Goal: Use online tool/utility: Utilize a website feature to perform a specific function

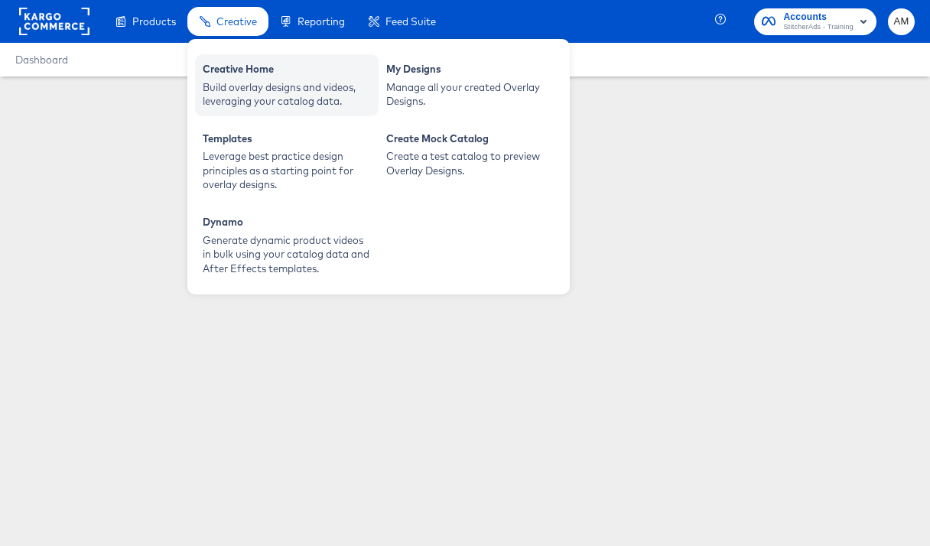
type input "[PERSON_NAME] simple test"
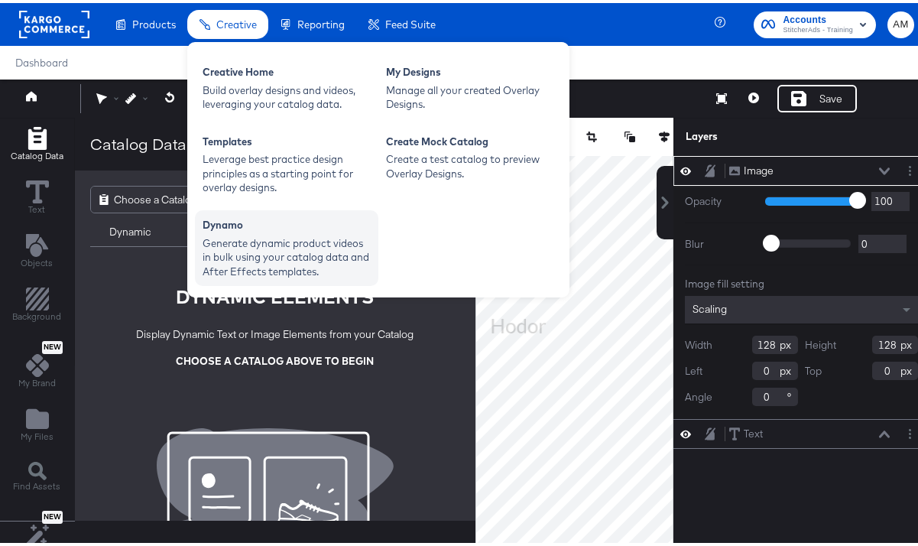
click at [304, 248] on div "Generate dynamic product videos in bulk using your catalog data and After Effec…" at bounding box center [287, 254] width 168 height 43
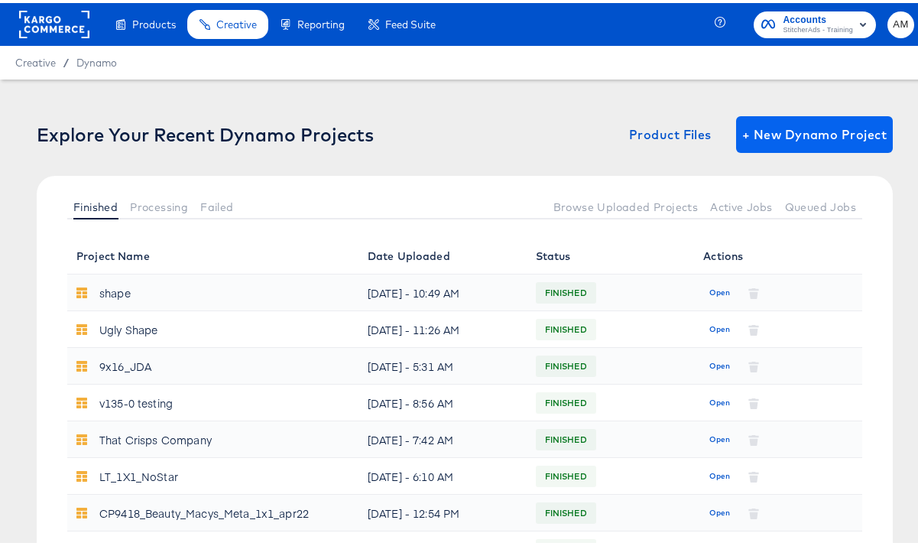
click at [806, 150] on div "Explore Your Recent Dynamo Projects Product Files + New Dynamo Project Finished…" at bounding box center [465, 174] width 856 height 122
click at [797, 137] on span "+ New Dynamo Project" at bounding box center [814, 131] width 145 height 21
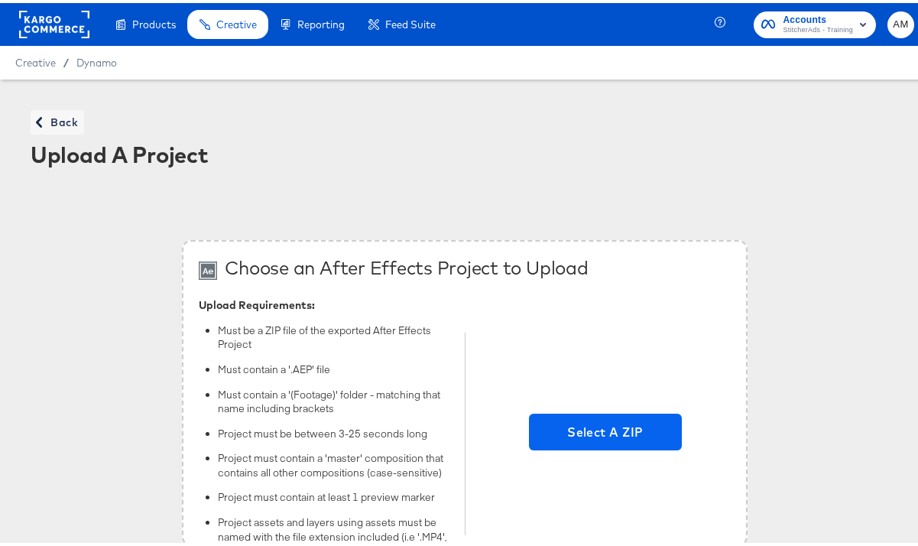
scroll to position [10, 0]
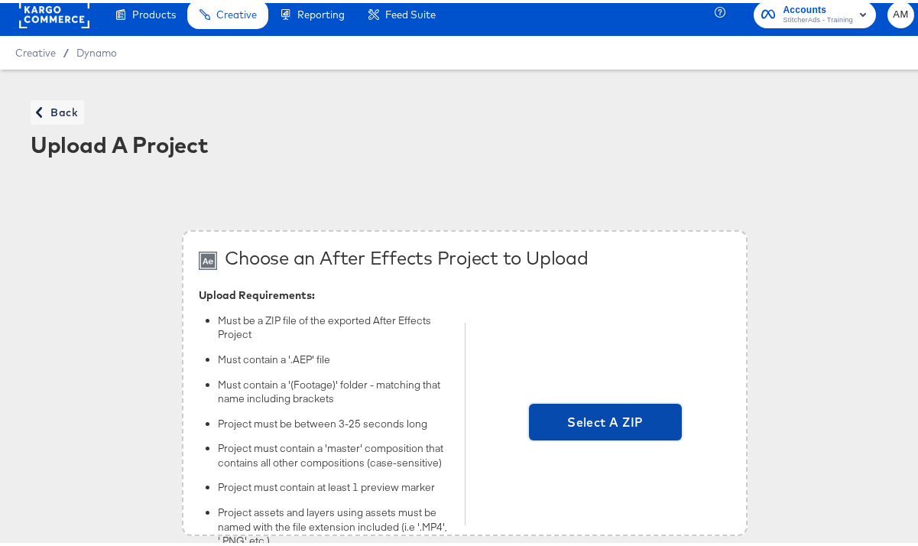
click at [611, 430] on span "Select A ZIP" at bounding box center [605, 419] width 153 height 37
click at [606, 421] on input "Select A ZIP" at bounding box center [606, 421] width 0 height 0
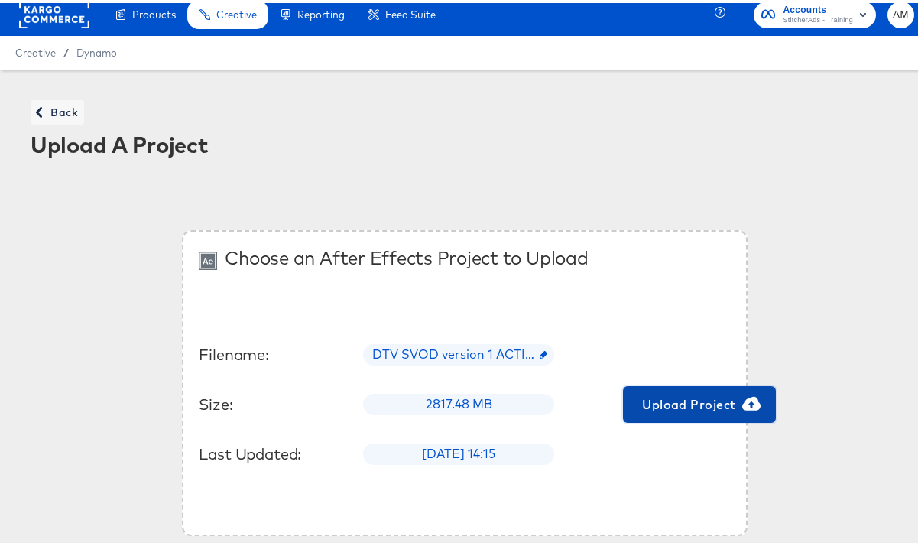
click at [683, 403] on span "Upload Project" at bounding box center [699, 401] width 141 height 21
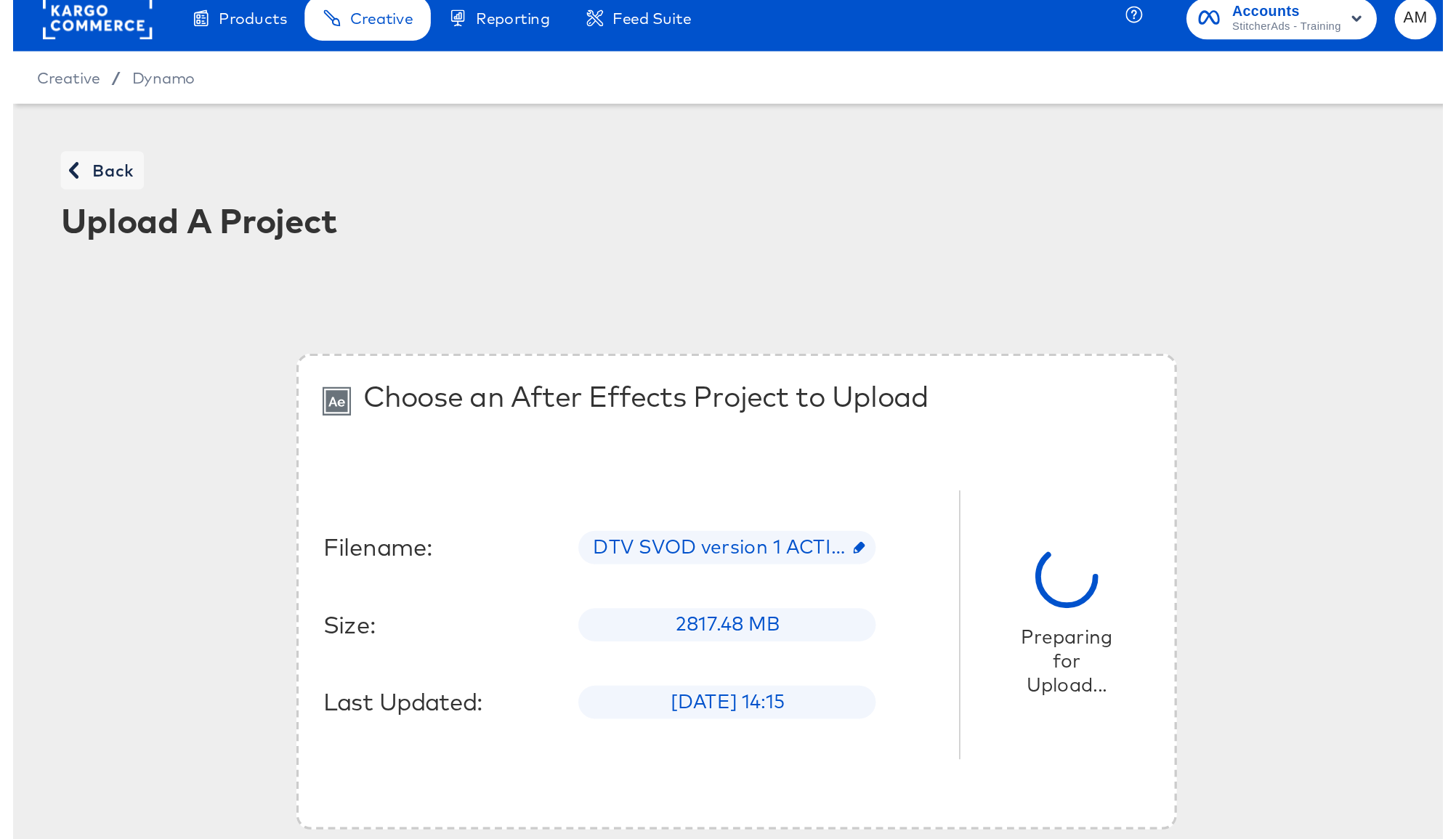
scroll to position [0, 0]
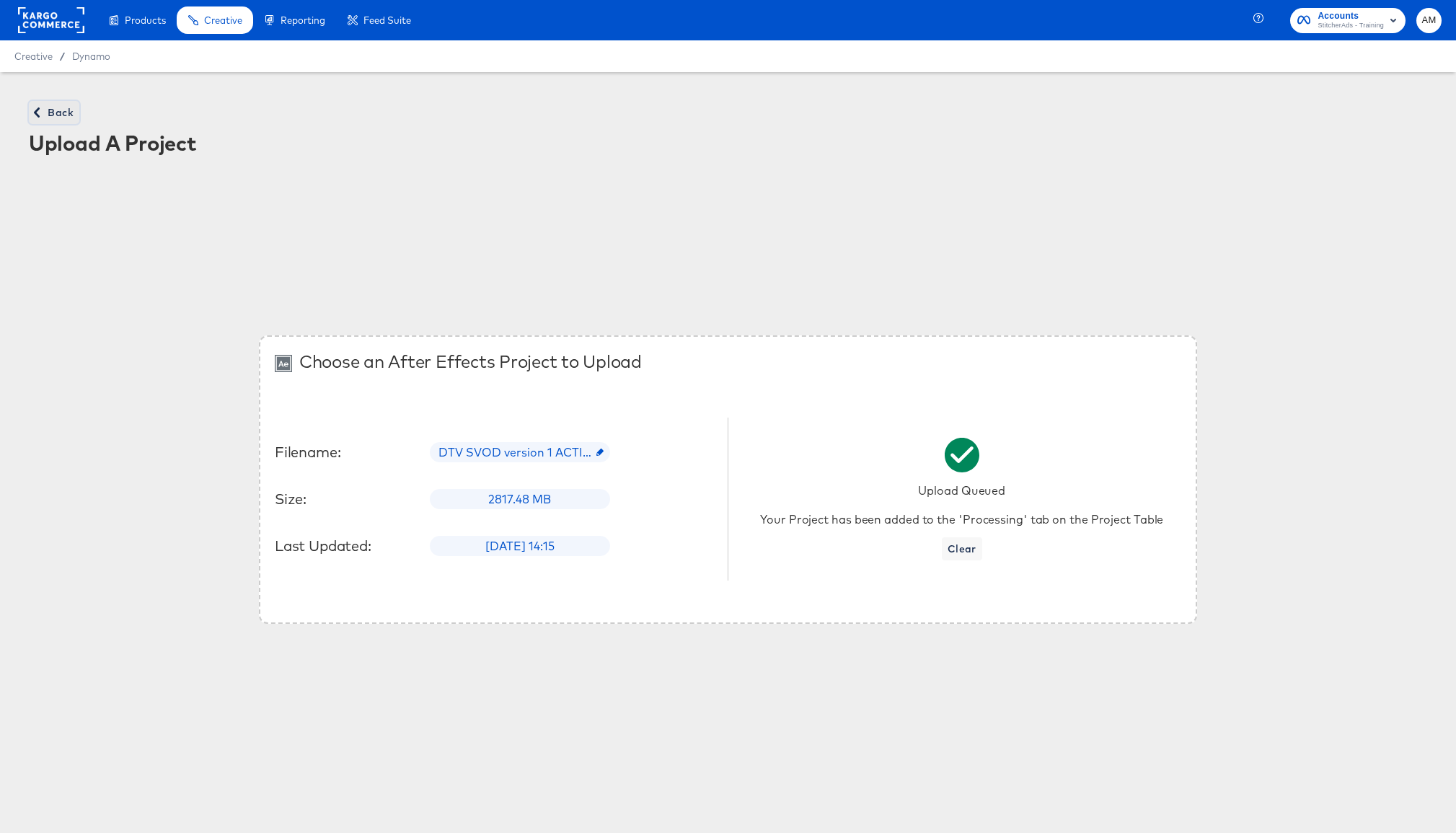
click at [53, 112] on span "Back" at bounding box center [54, 112] width 39 height 18
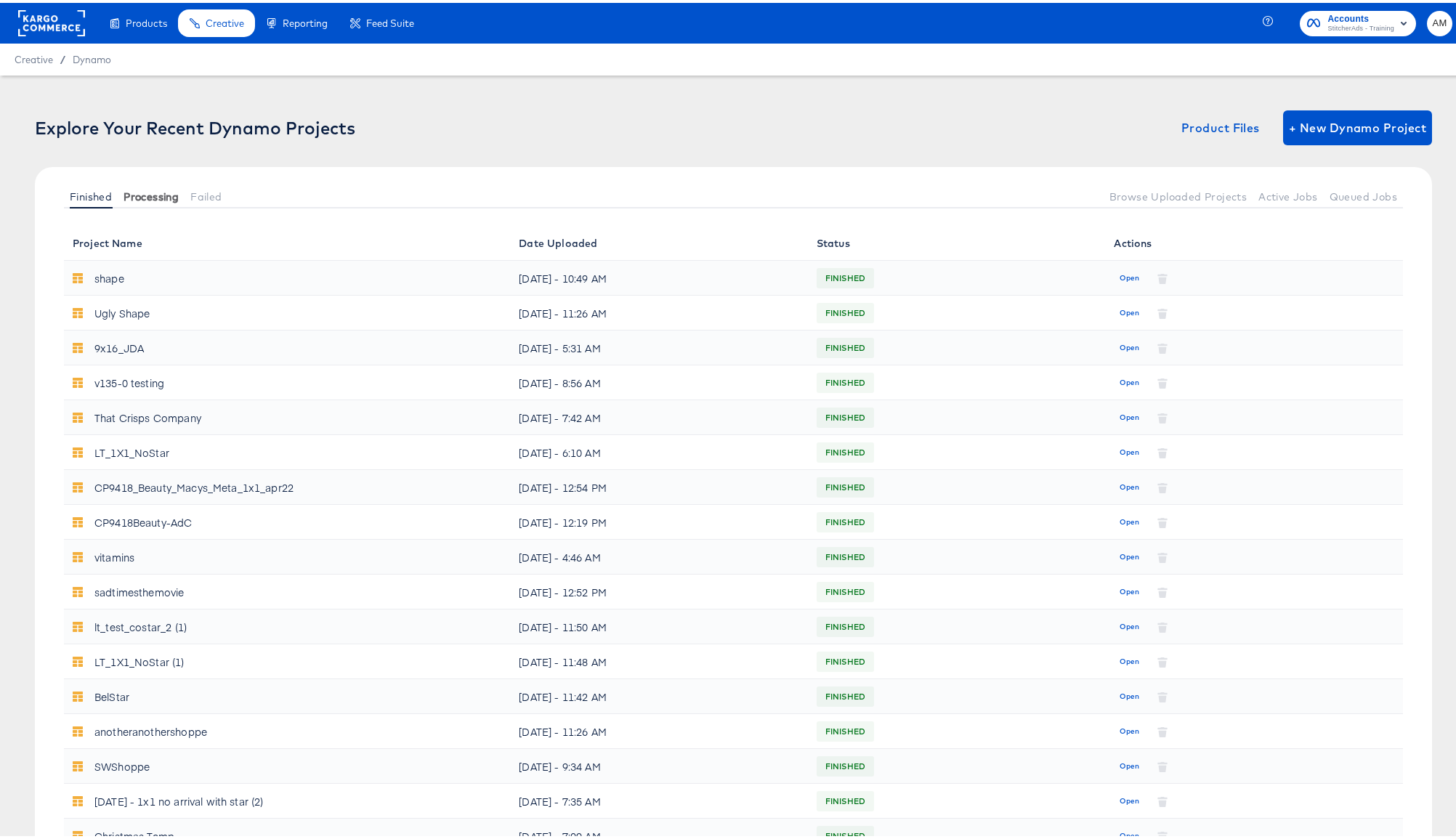
click at [156, 188] on span "Processing" at bounding box center [151, 194] width 55 height 11
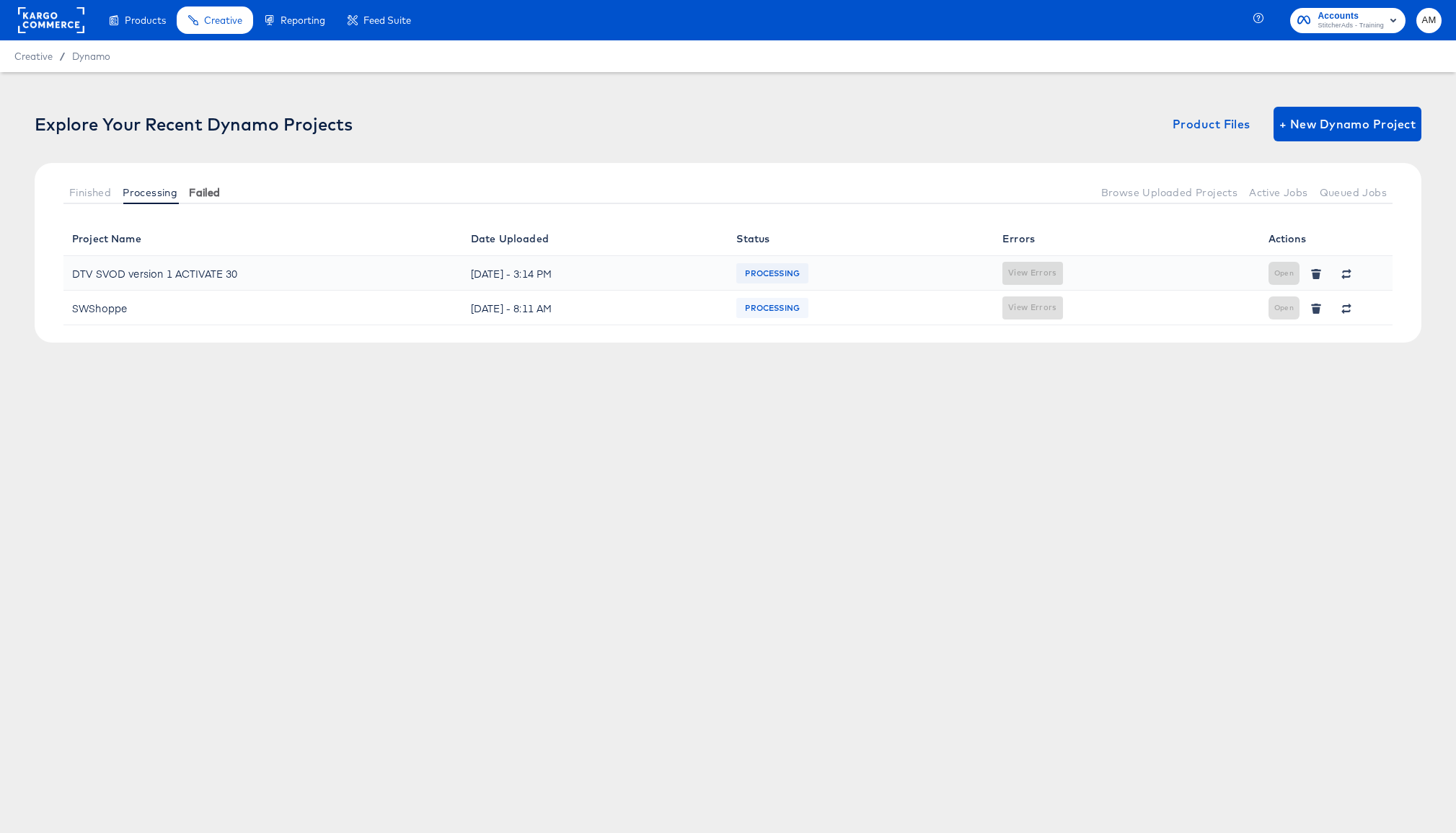
click at [216, 192] on span "Failed" at bounding box center [204, 192] width 31 height 11
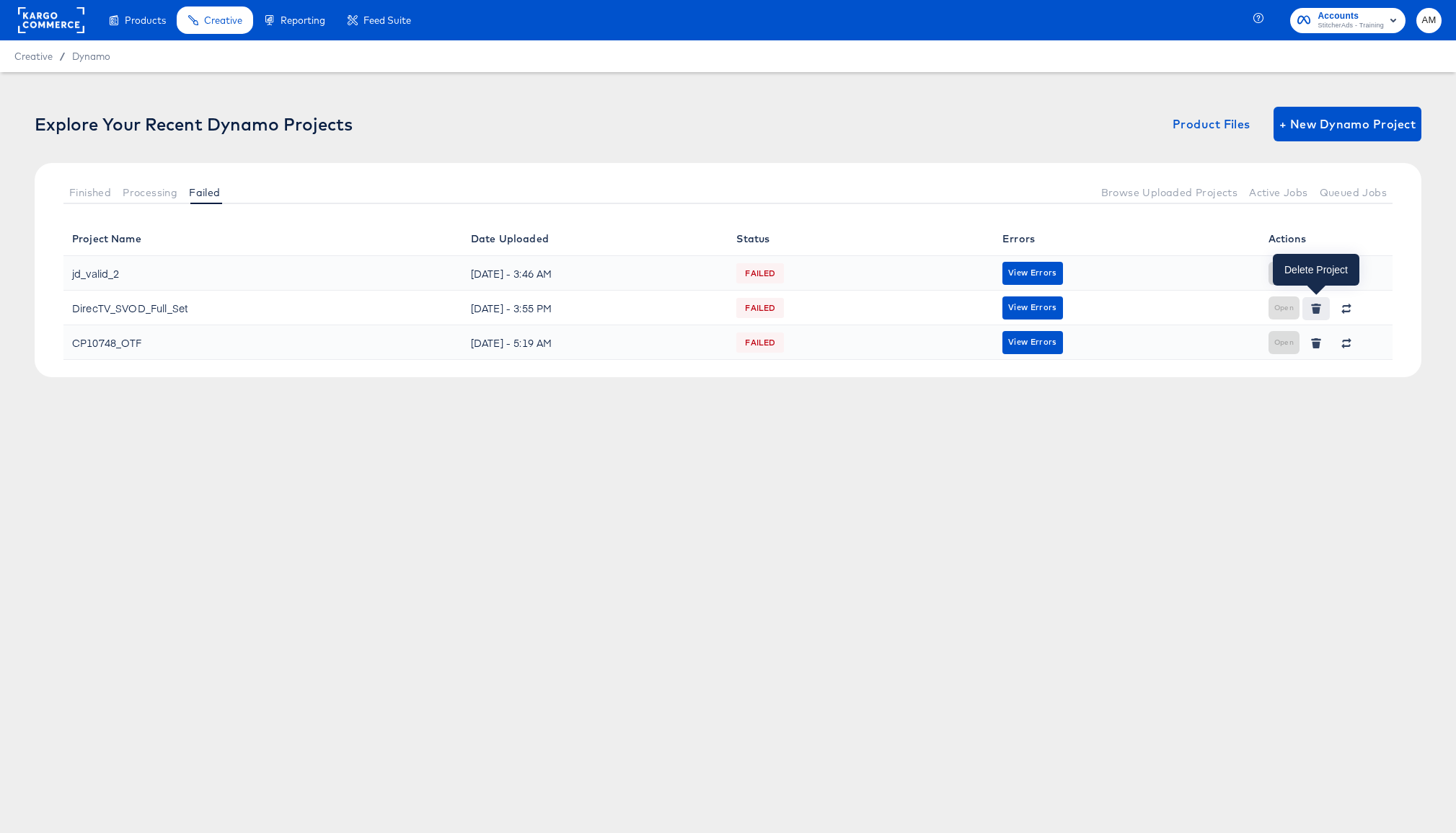
click at [876, 312] on icon "button" at bounding box center [1315, 309] width 8 height 7
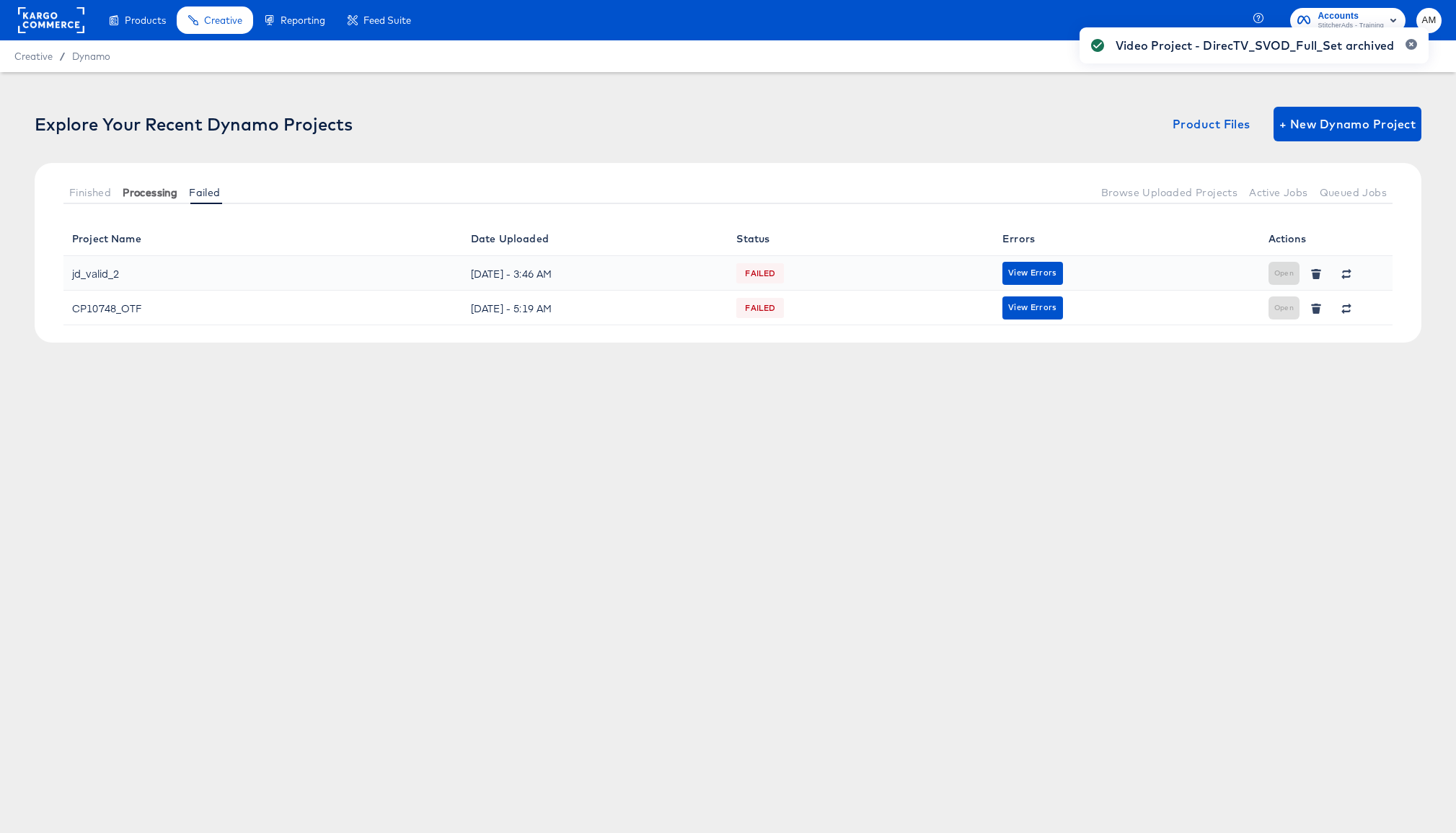
click at [155, 193] on span "Processing" at bounding box center [150, 192] width 55 height 11
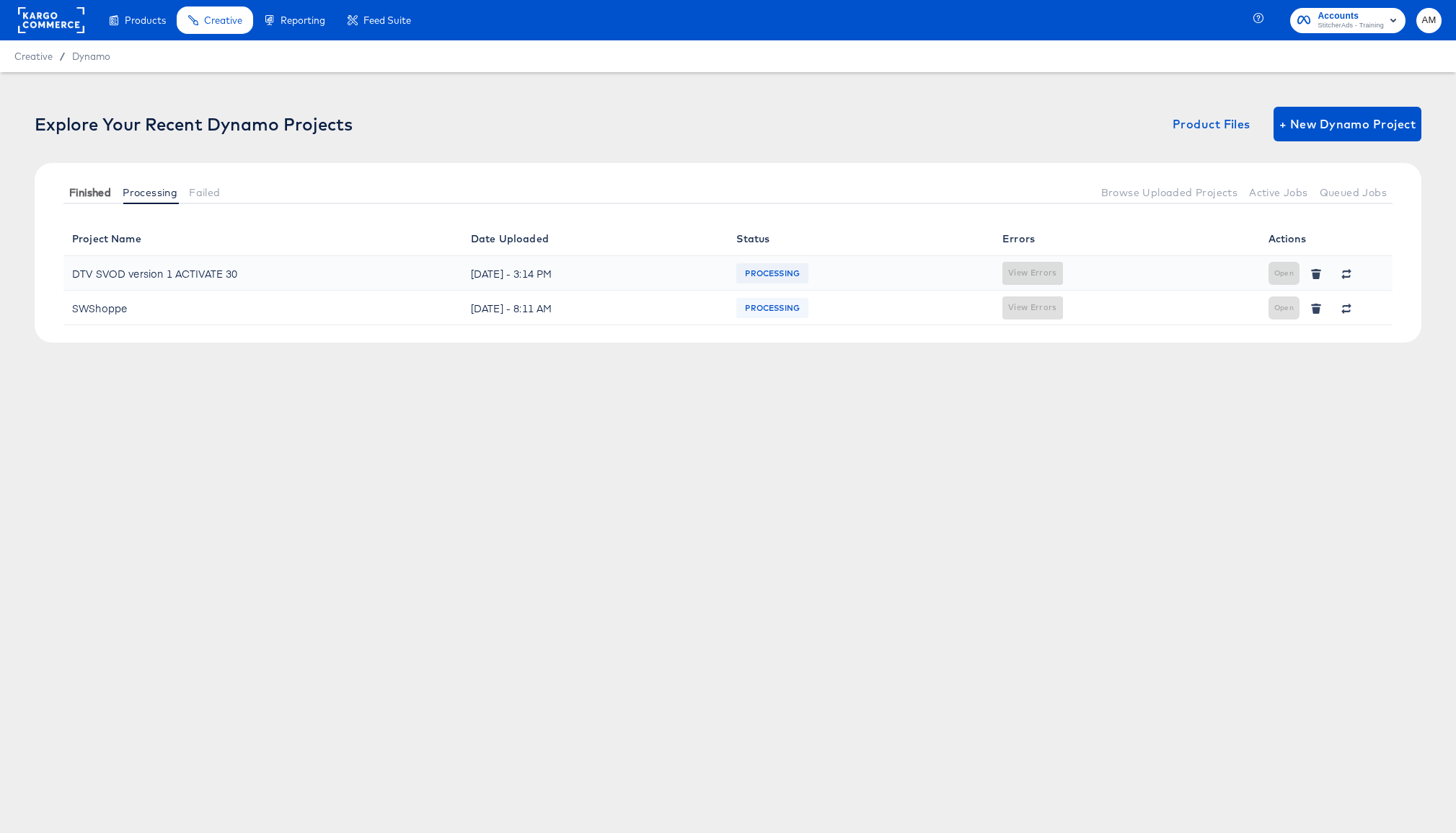
click at [79, 192] on span "Finished" at bounding box center [90, 192] width 41 height 11
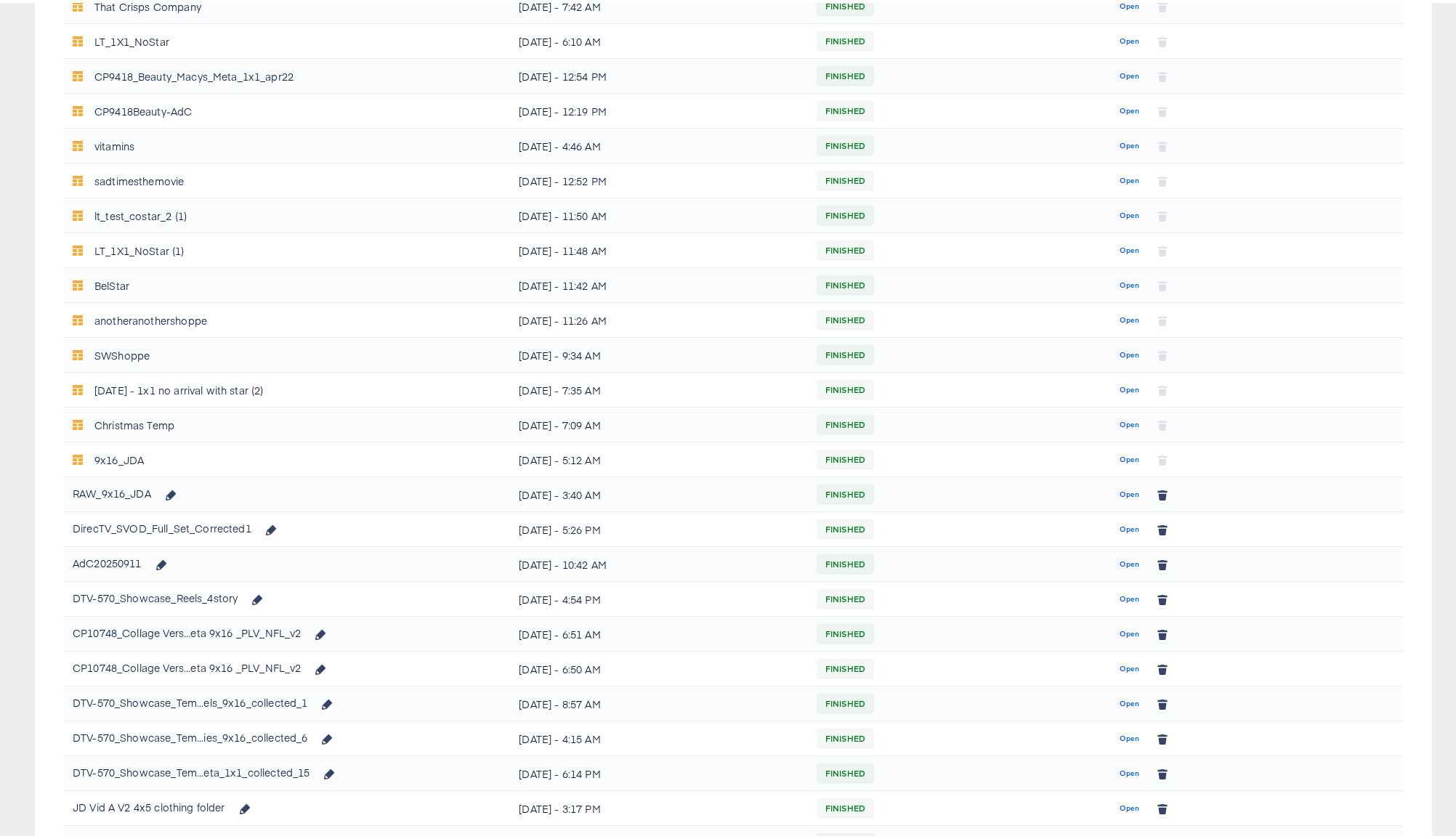
scroll to position [423, 0]
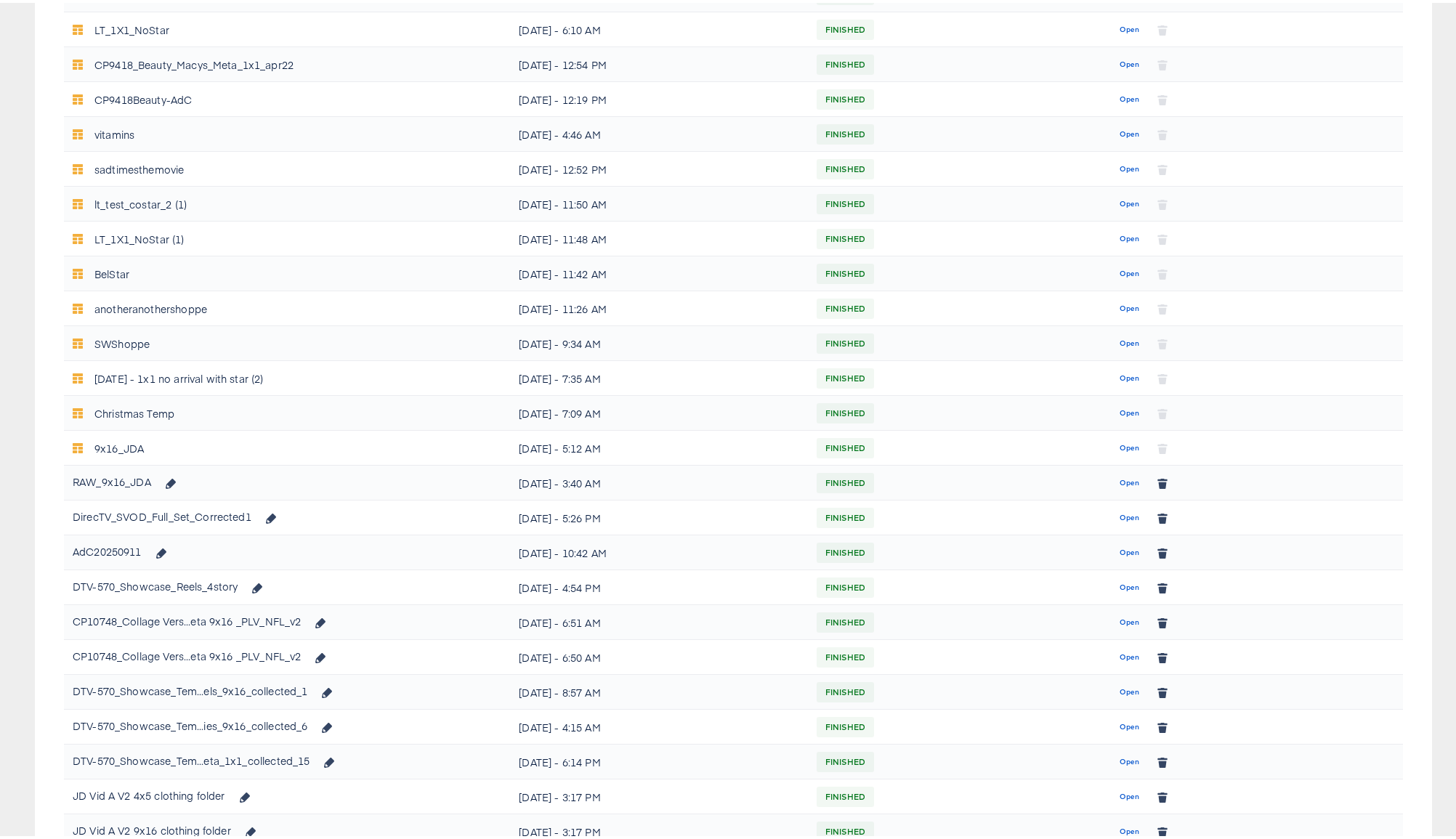
click at [883, 510] on div "Open" at bounding box center [1254, 514] width 280 height 25
click at [883, 518] on button "button" at bounding box center [1162, 585] width 28 height 23
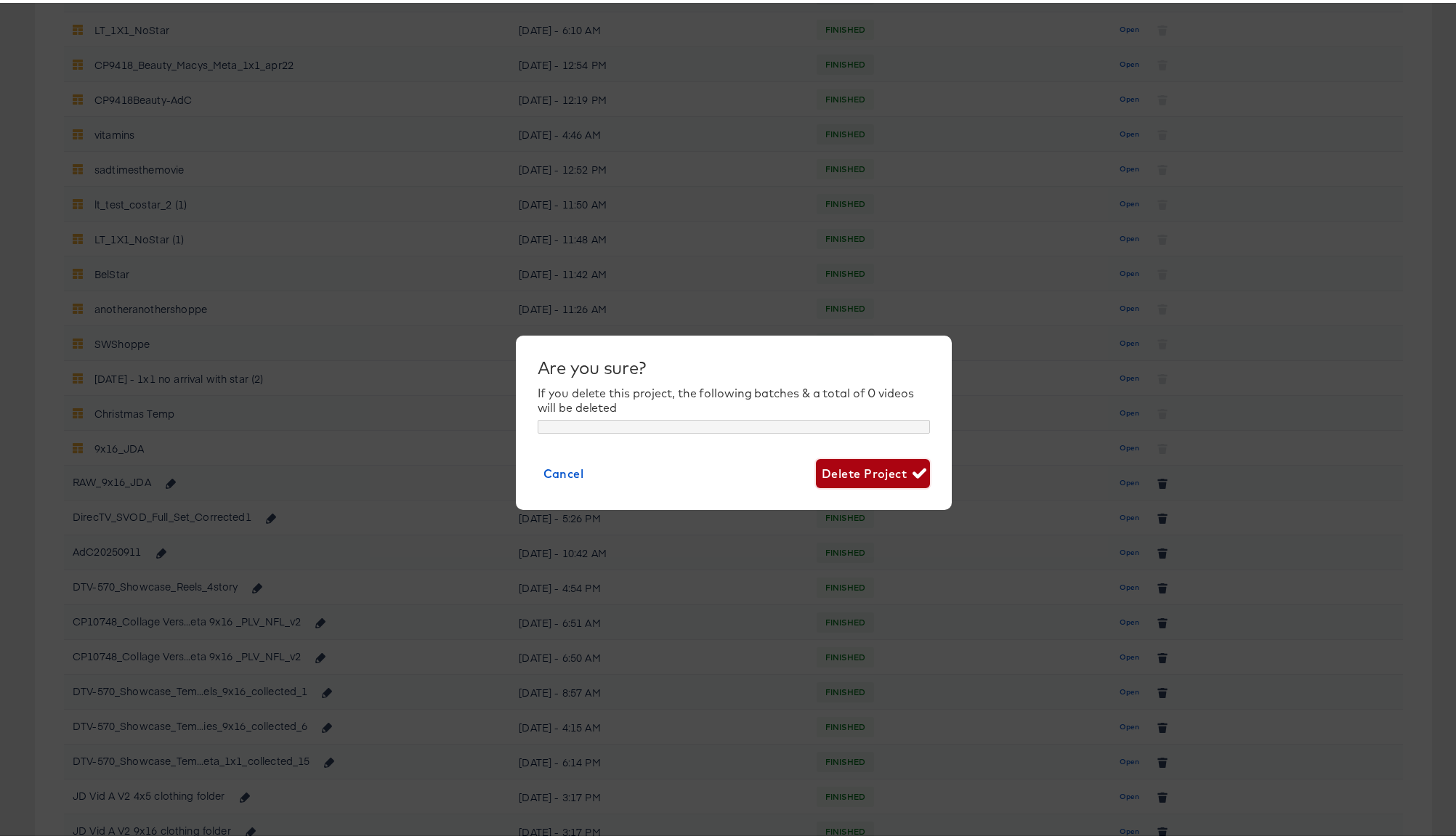
click at [881, 474] on span "Delete Project" at bounding box center [873, 470] width 103 height 20
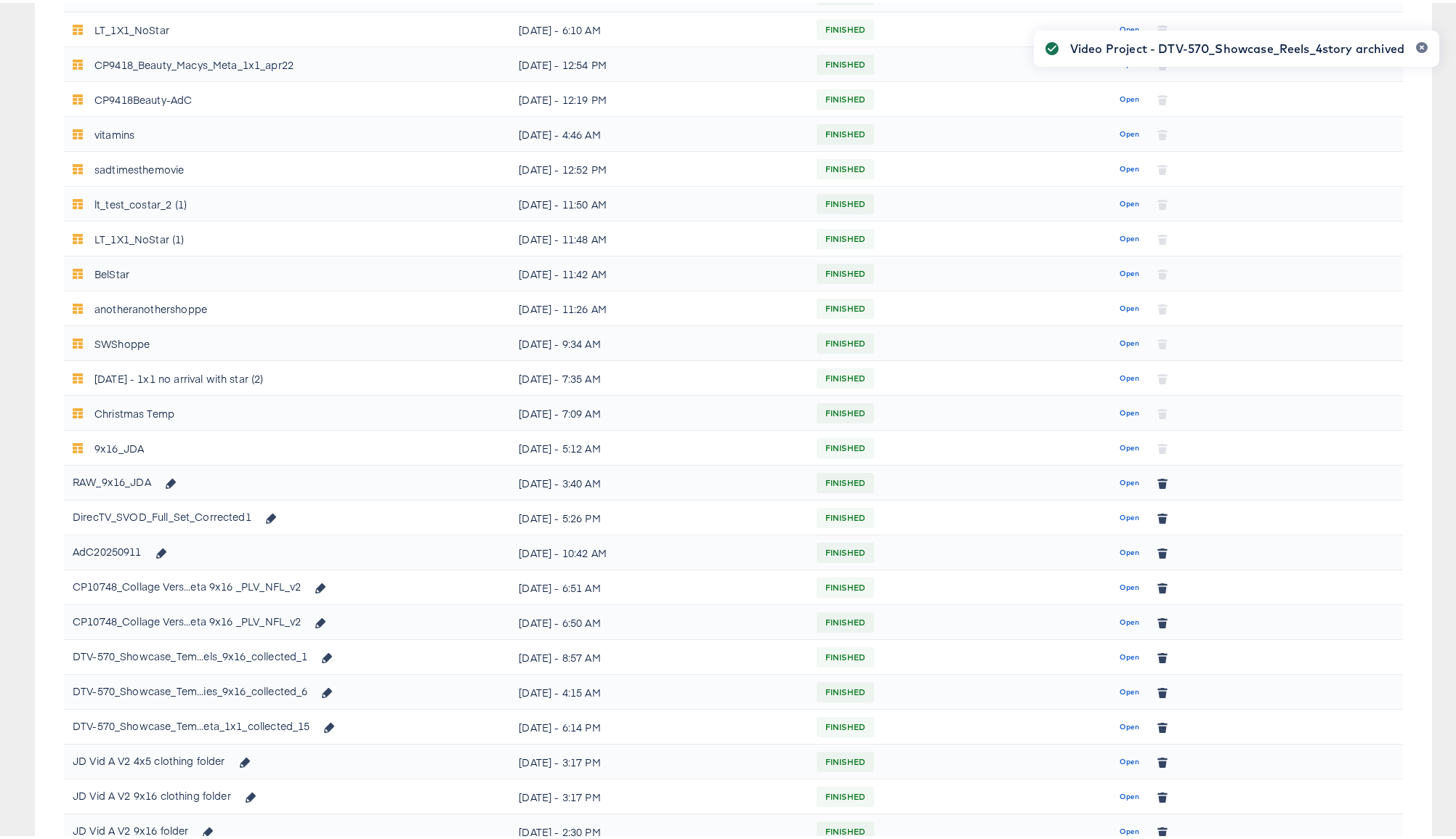
scroll to position [678, 0]
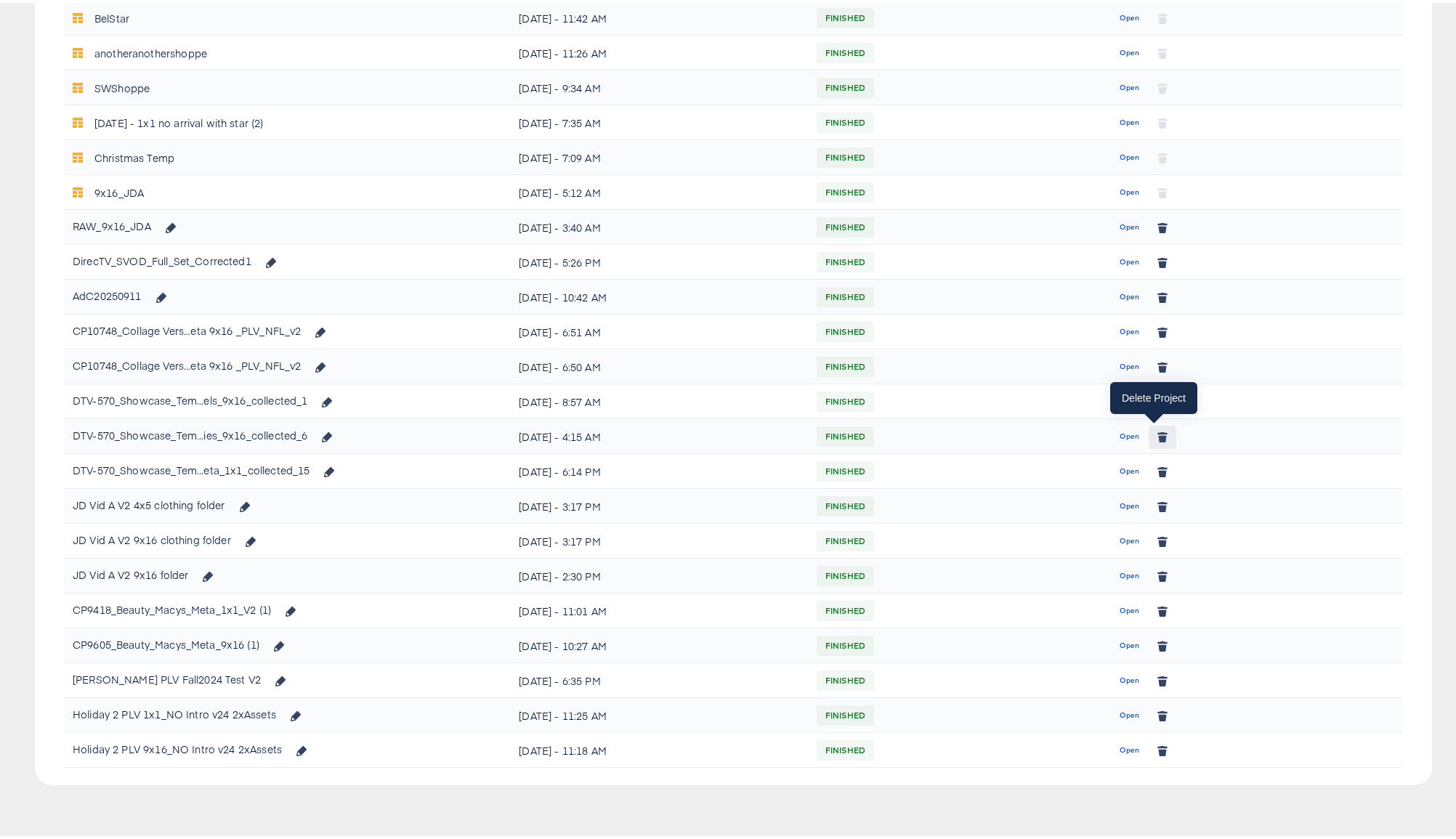
click at [883, 435] on icon "button" at bounding box center [1162, 435] width 8 height 7
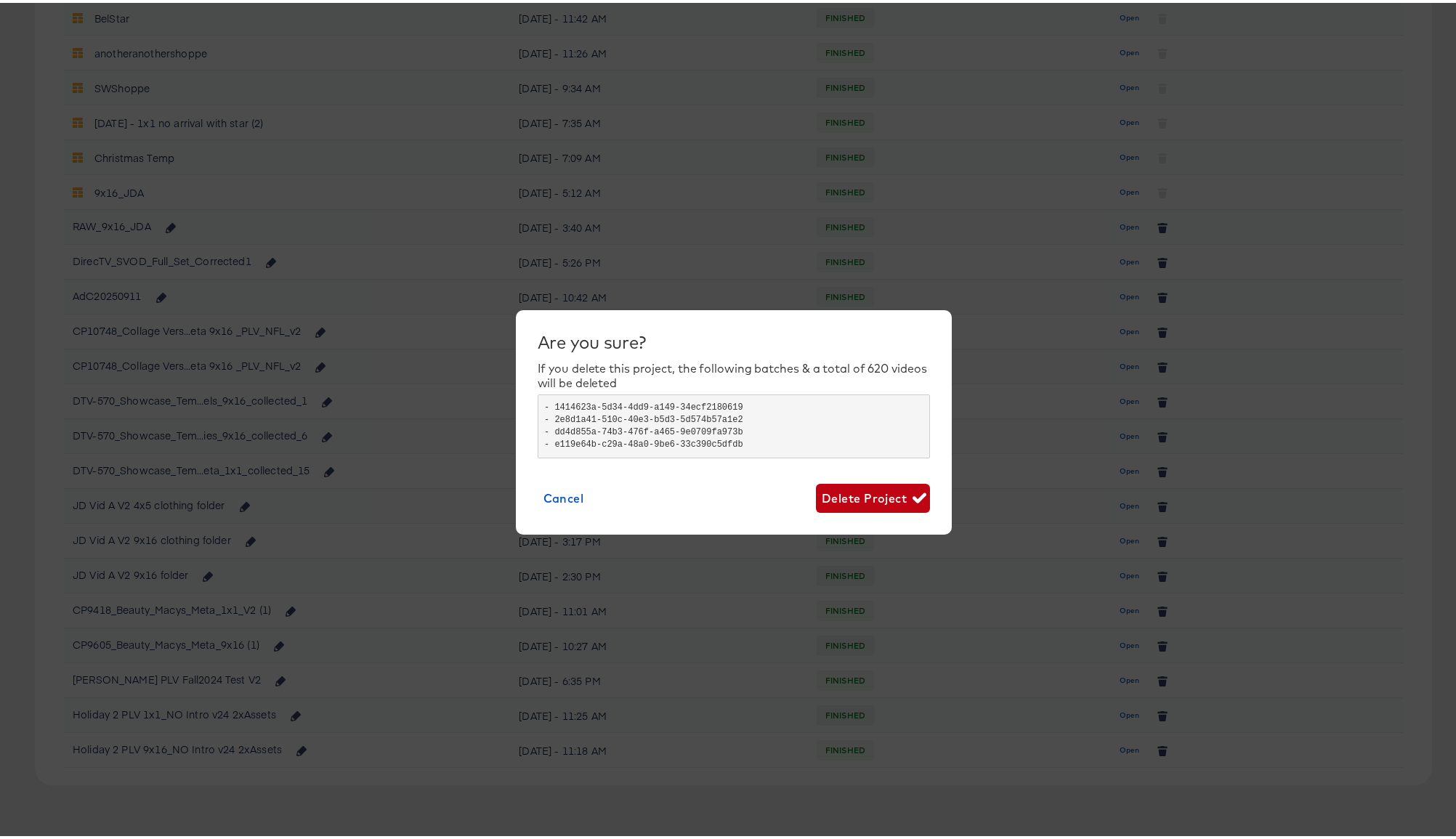
click at [844, 467] on div "Are you sure? If you delete this project, the following batches & a total of 62…" at bounding box center [734, 419] width 393 height 181
click at [853, 494] on span "Delete Project" at bounding box center [873, 495] width 103 height 20
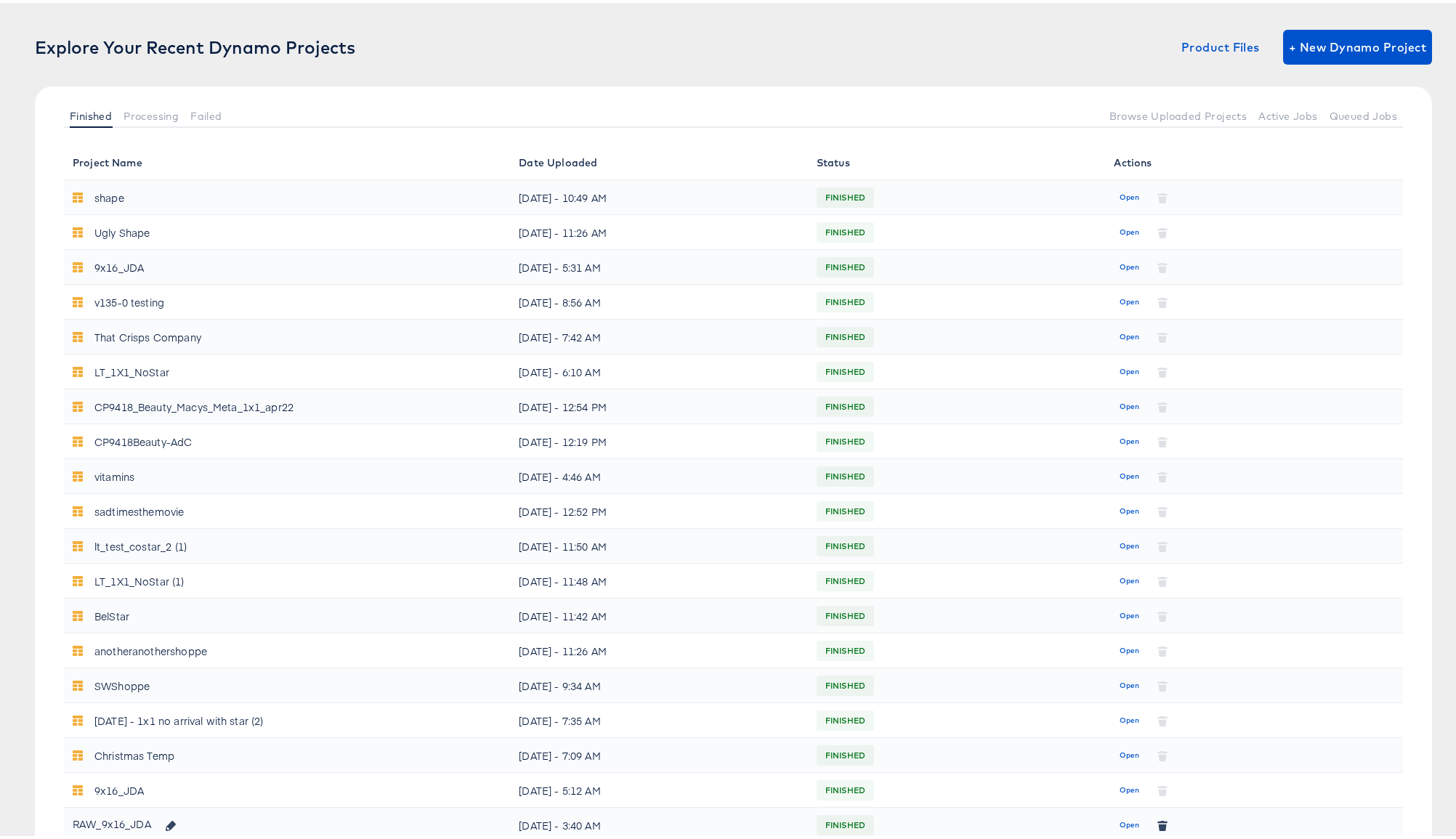
scroll to position [0, 0]
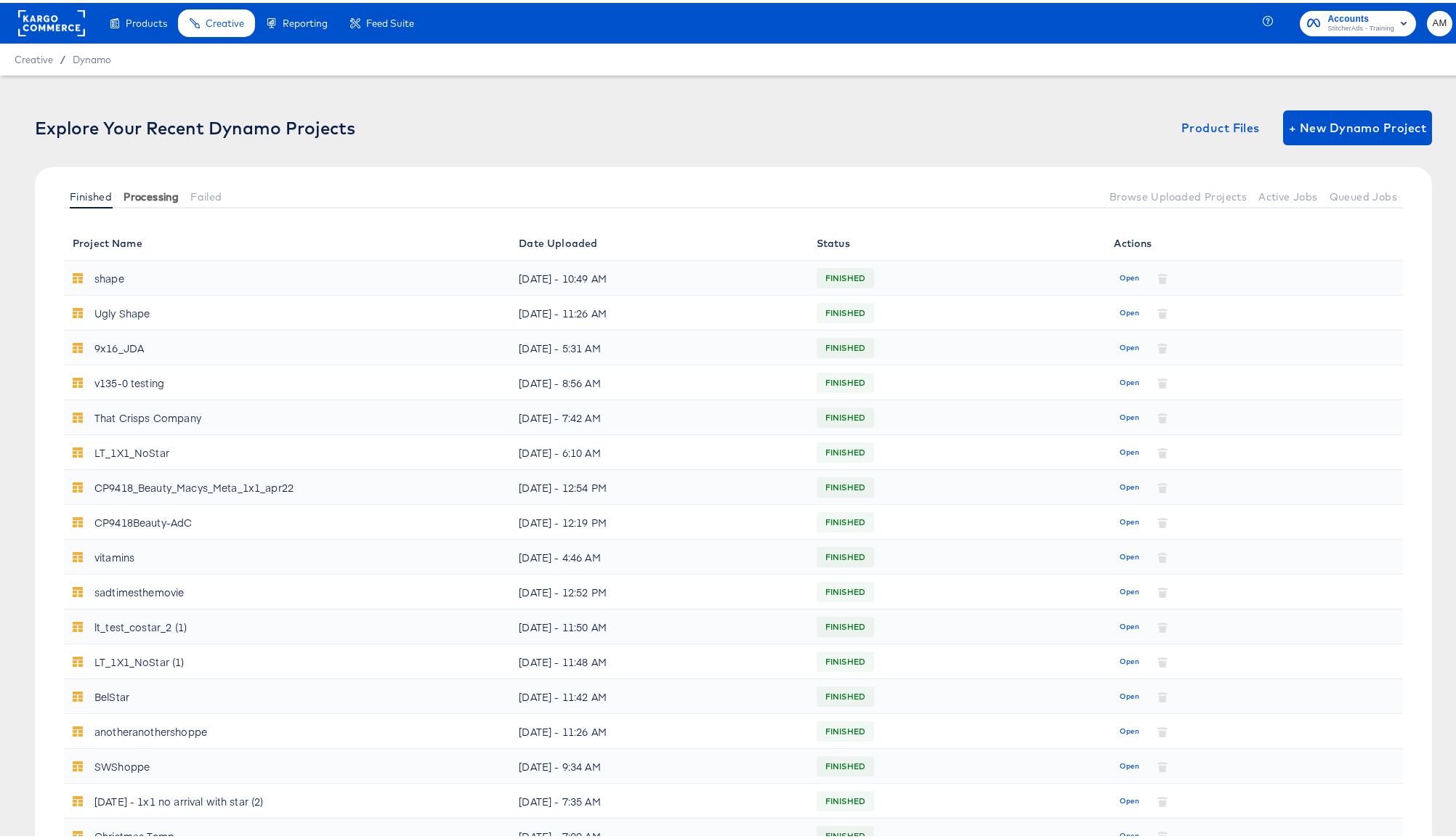
click at [164, 197] on span "Processing" at bounding box center [151, 194] width 55 height 11
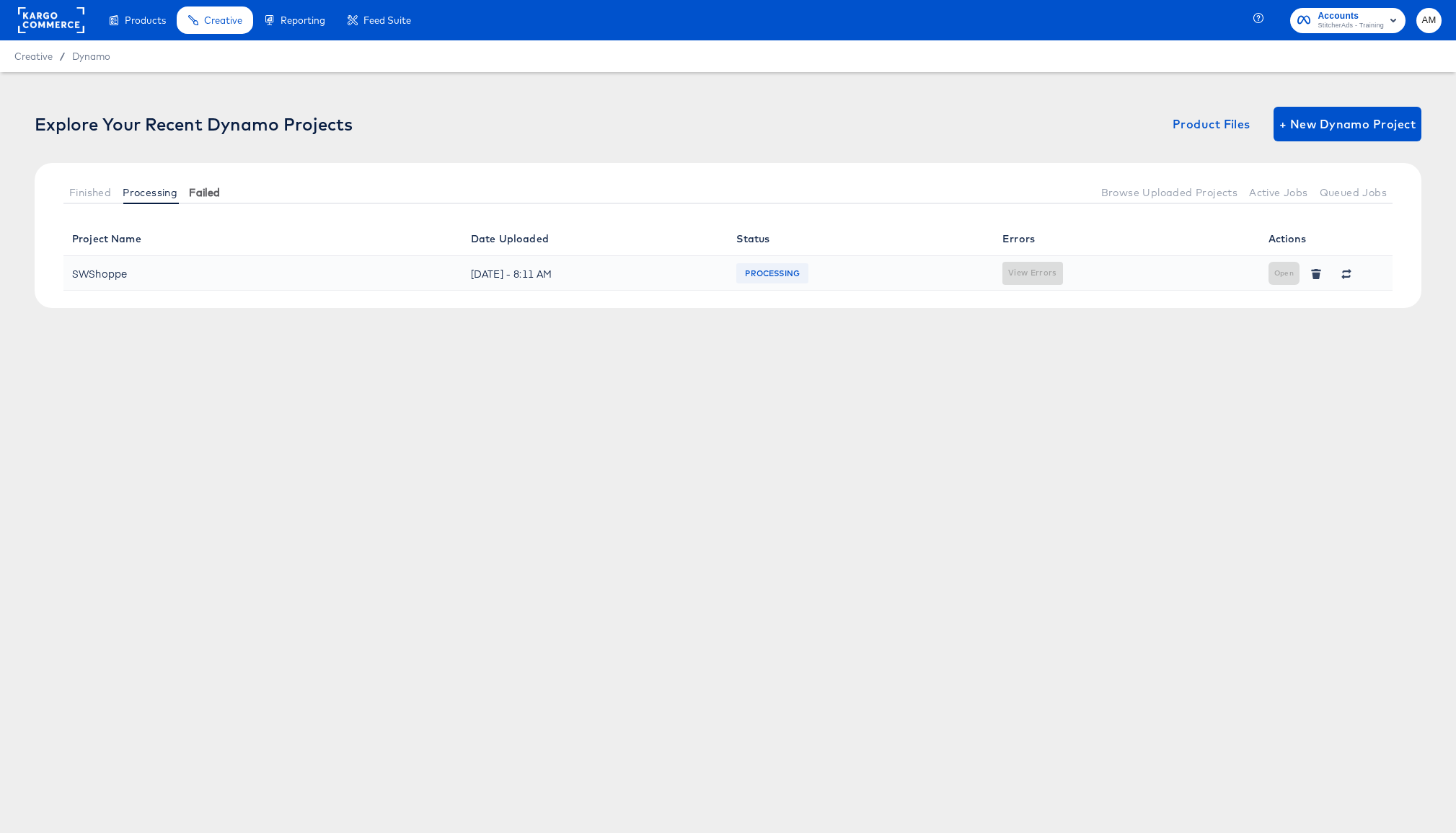
click at [209, 192] on span "Failed" at bounding box center [204, 192] width 31 height 11
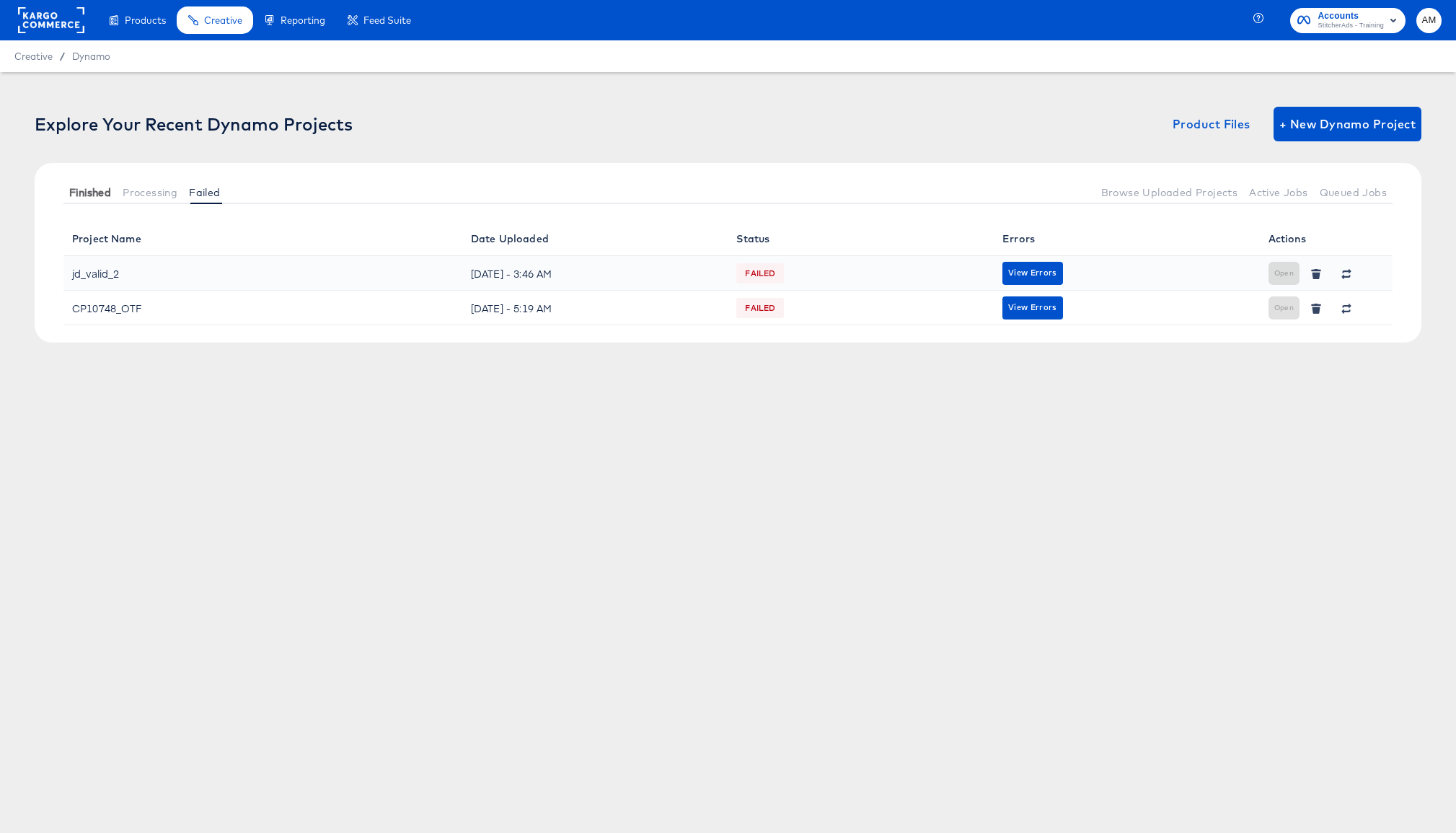
click at [79, 192] on span "Finished" at bounding box center [90, 192] width 41 height 11
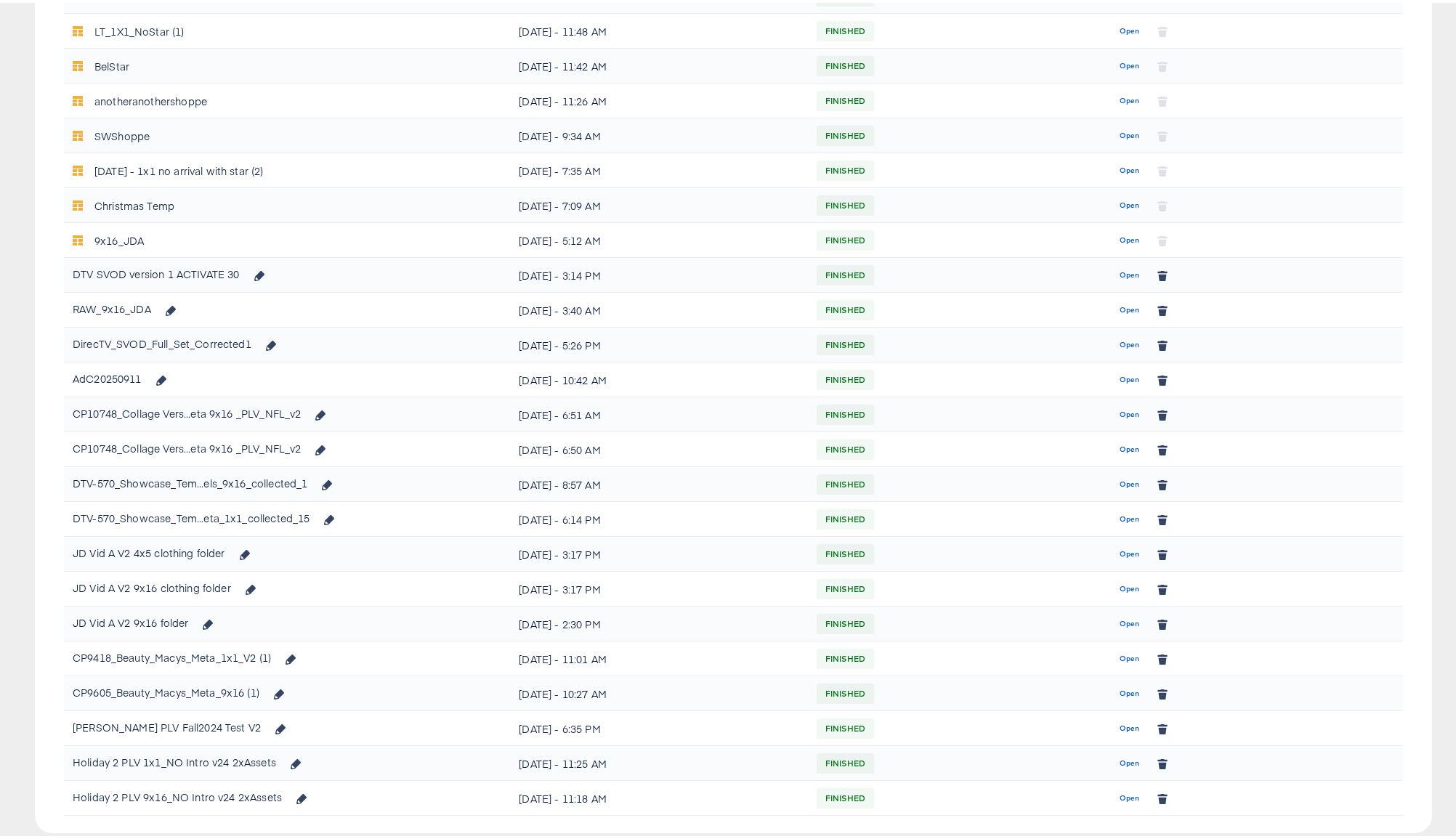
scroll to position [630, 0]
click at [883, 275] on span "Open" at bounding box center [1129, 274] width 20 height 13
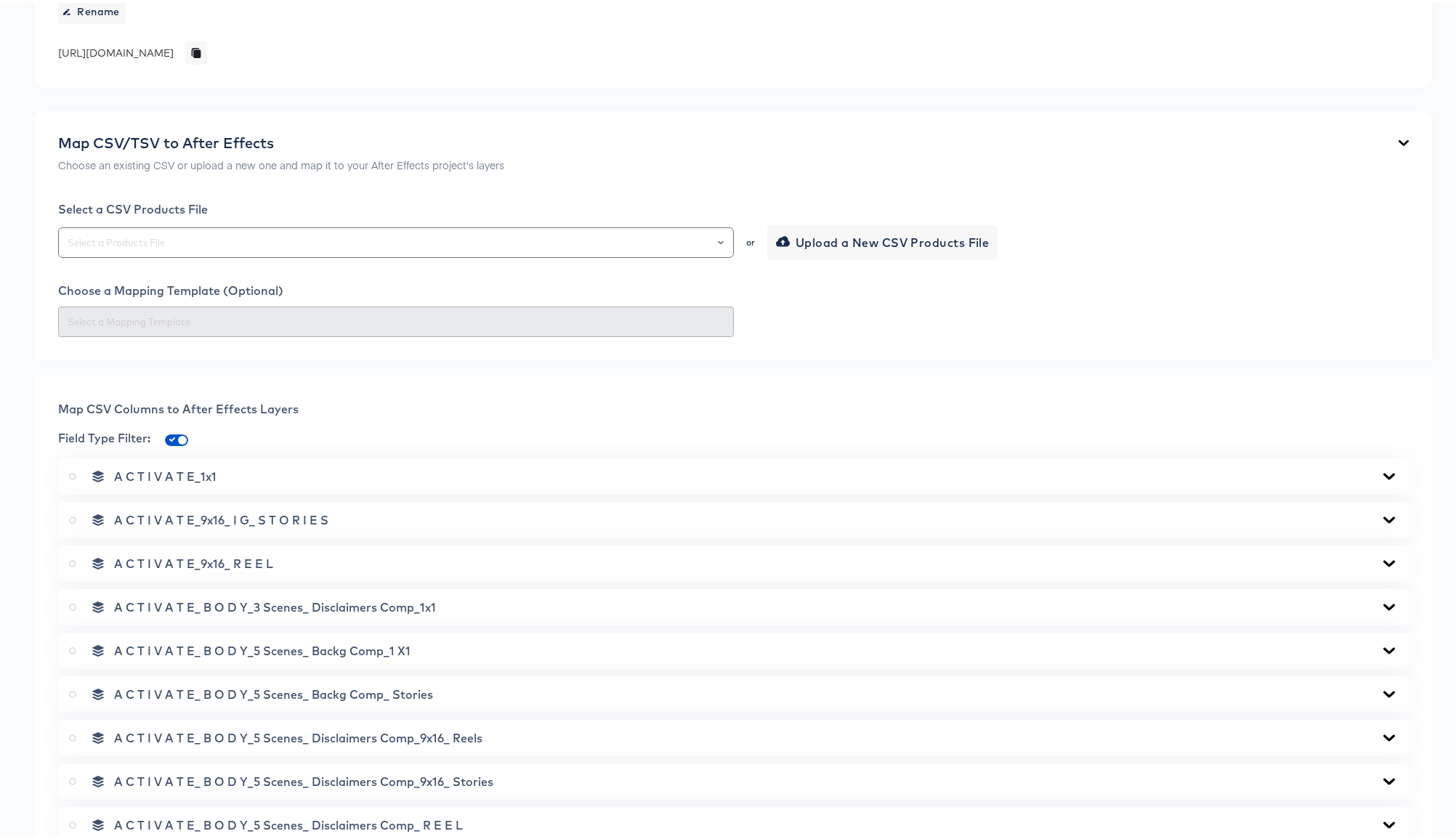
scroll to position [29, 0]
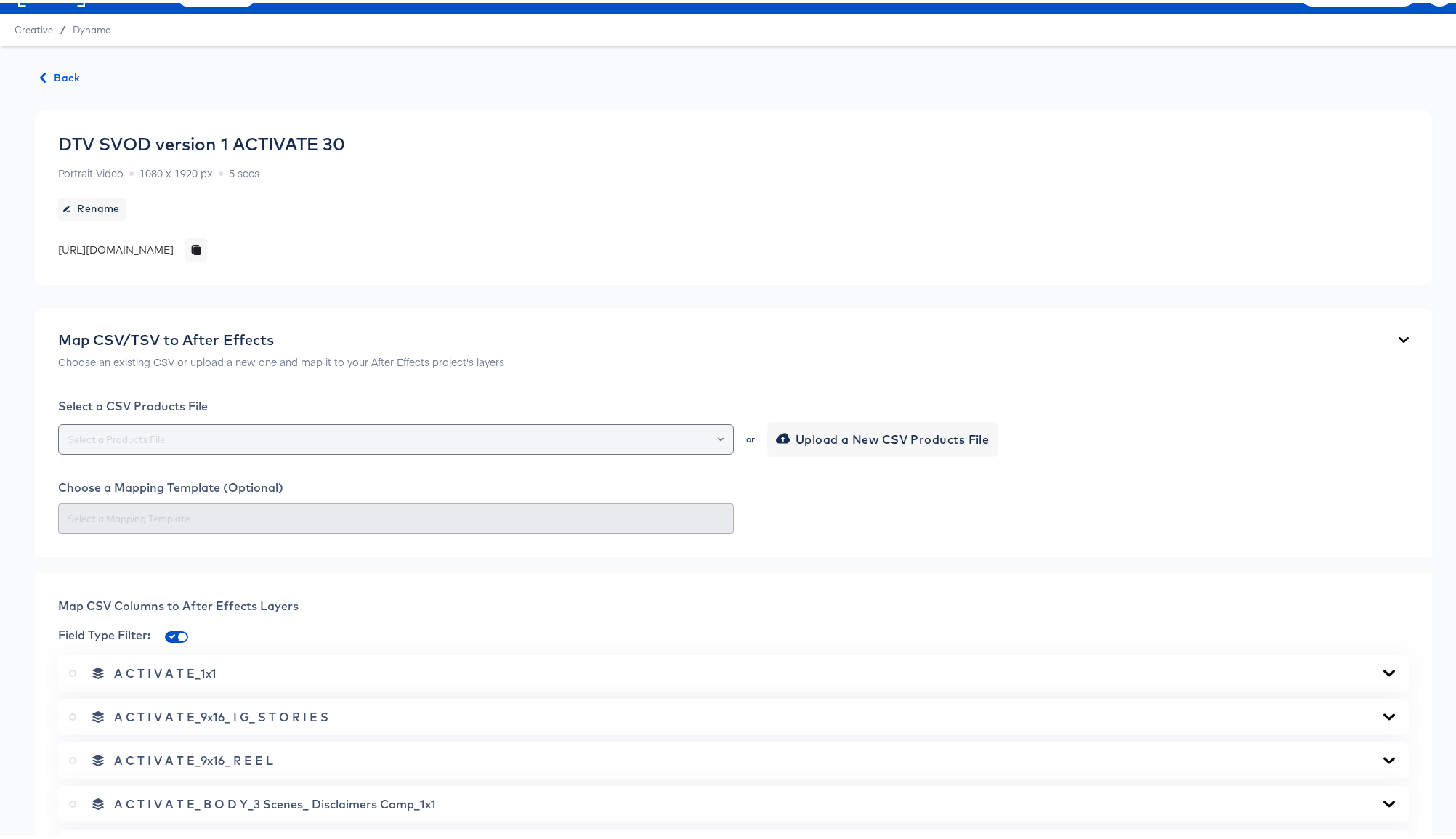
click at [718, 437] on icon "Open" at bounding box center [720, 436] width 6 height 4
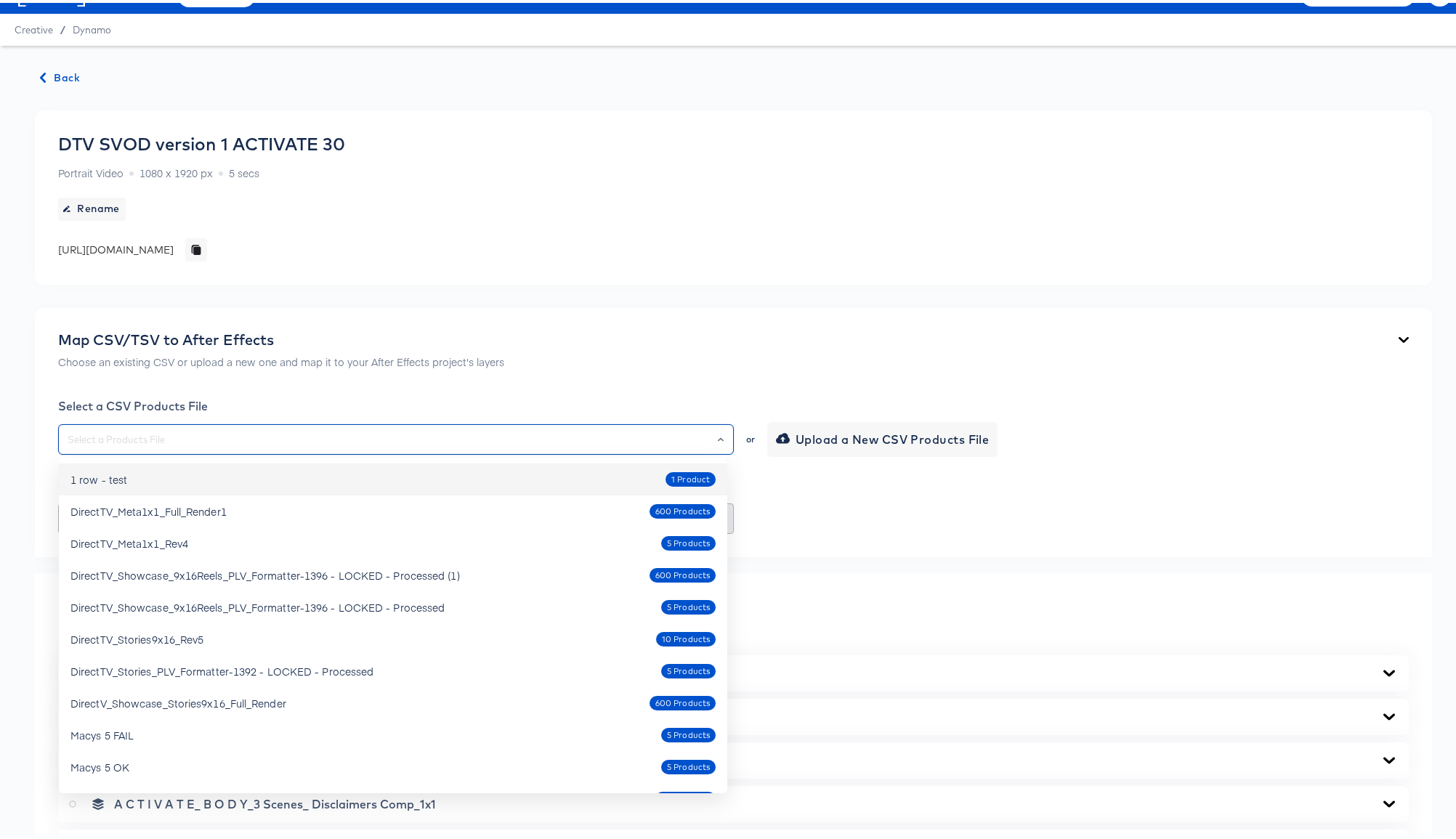
click at [209, 480] on div "1 row - test 1 Product" at bounding box center [393, 476] width 645 height 23
type input "1 row - test"
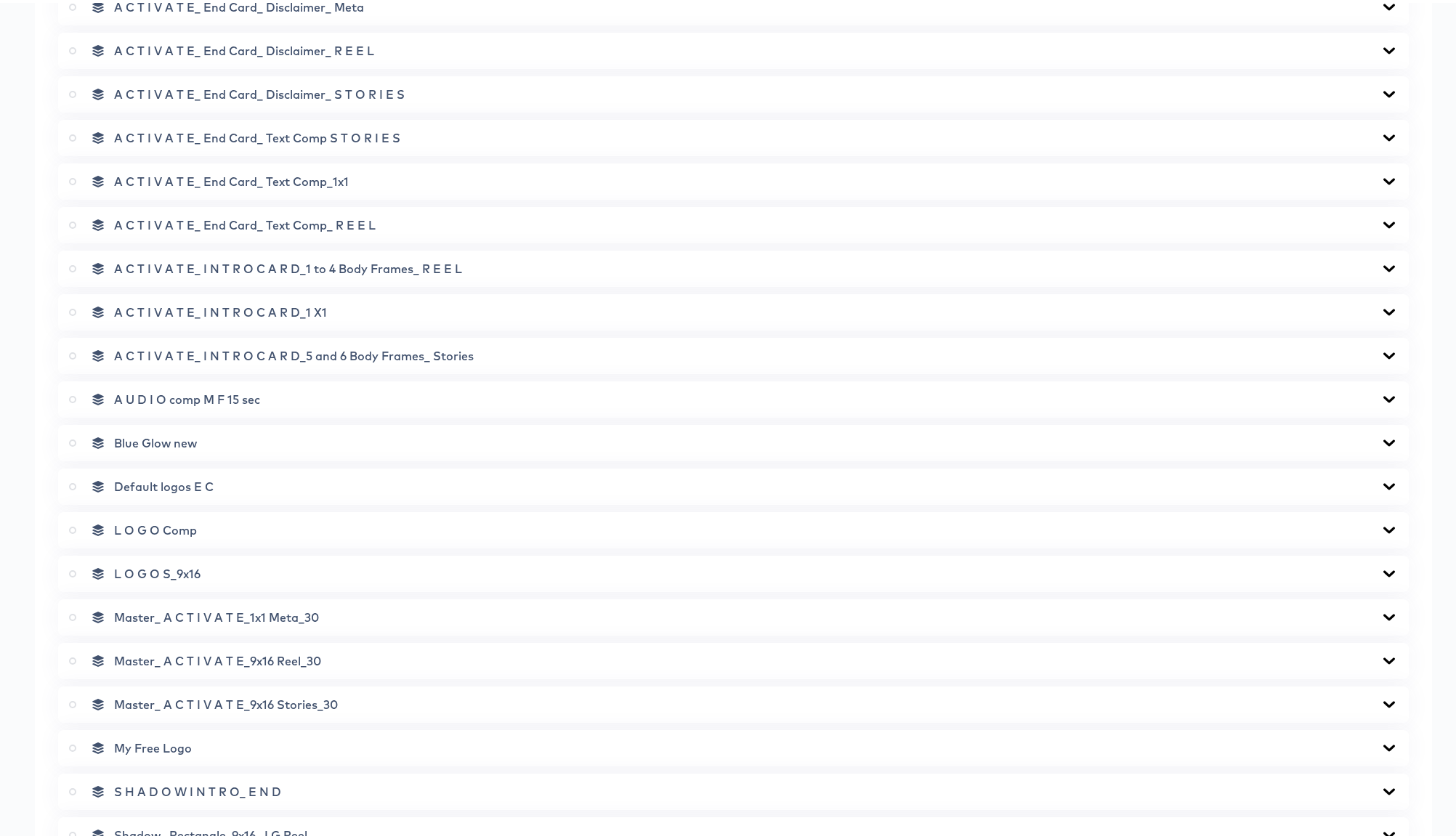
scroll to position [1467, 0]
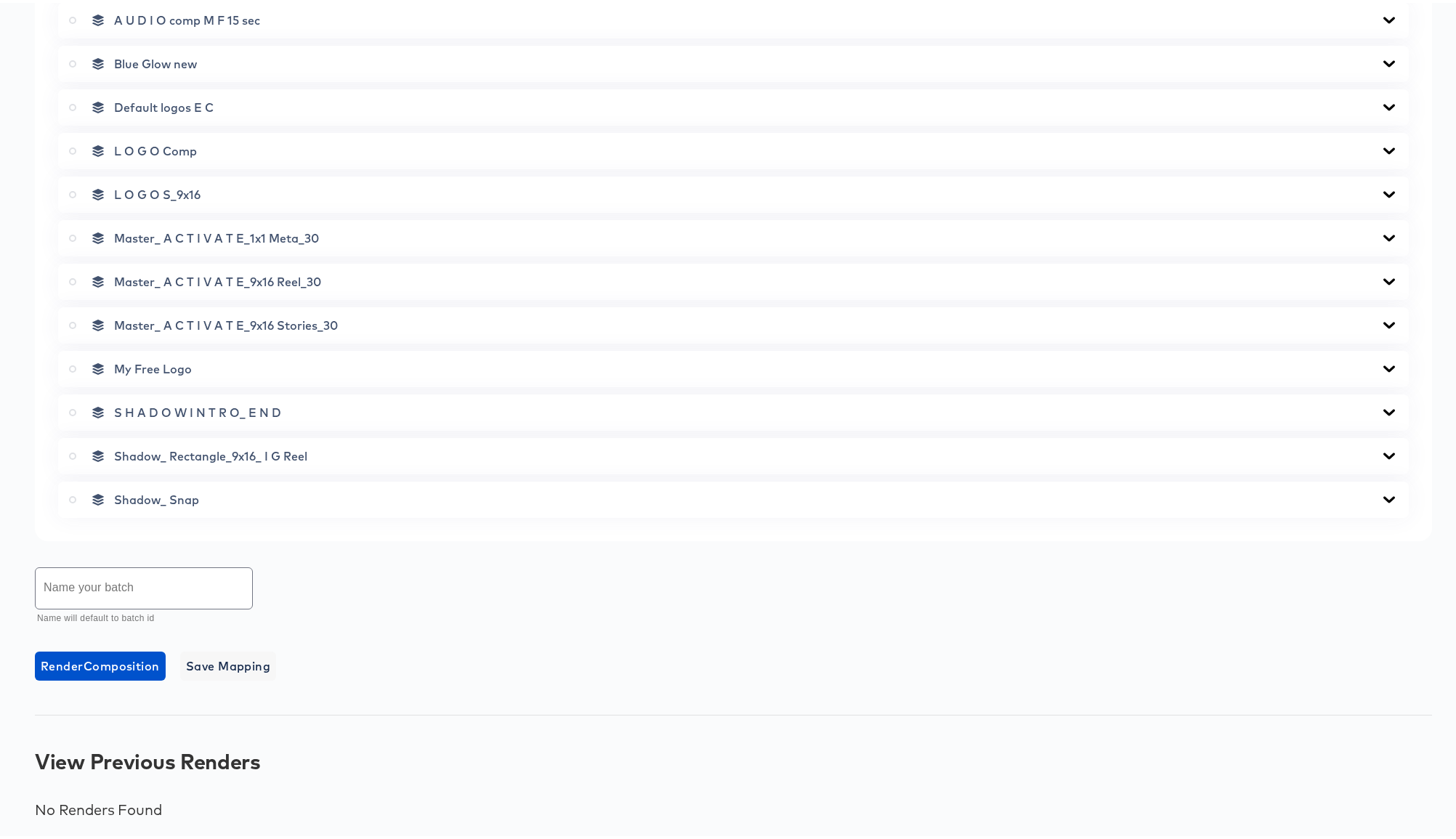
click at [71, 236] on icon at bounding box center [73, 236] width 8 height 8
click at [0, 0] on input "radio" at bounding box center [0, 0] width 0 height 0
click at [78, 518] on input "text" at bounding box center [144, 585] width 217 height 41
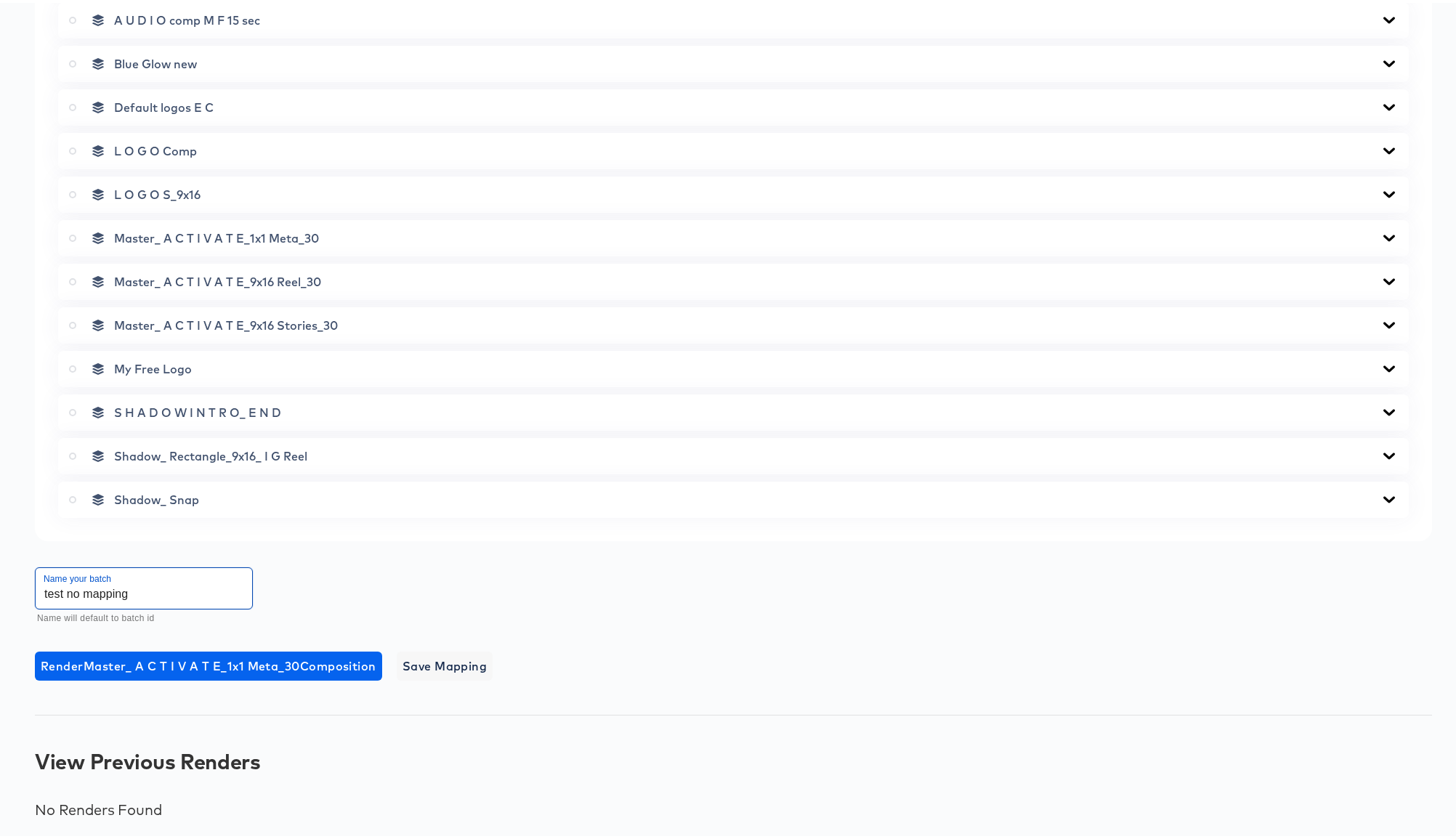
type input "test no mapping"
click at [231, 518] on span "Render Master_ A C T I V A T E_1x1 Meta_30 Composition" at bounding box center [208, 662] width 335 height 20
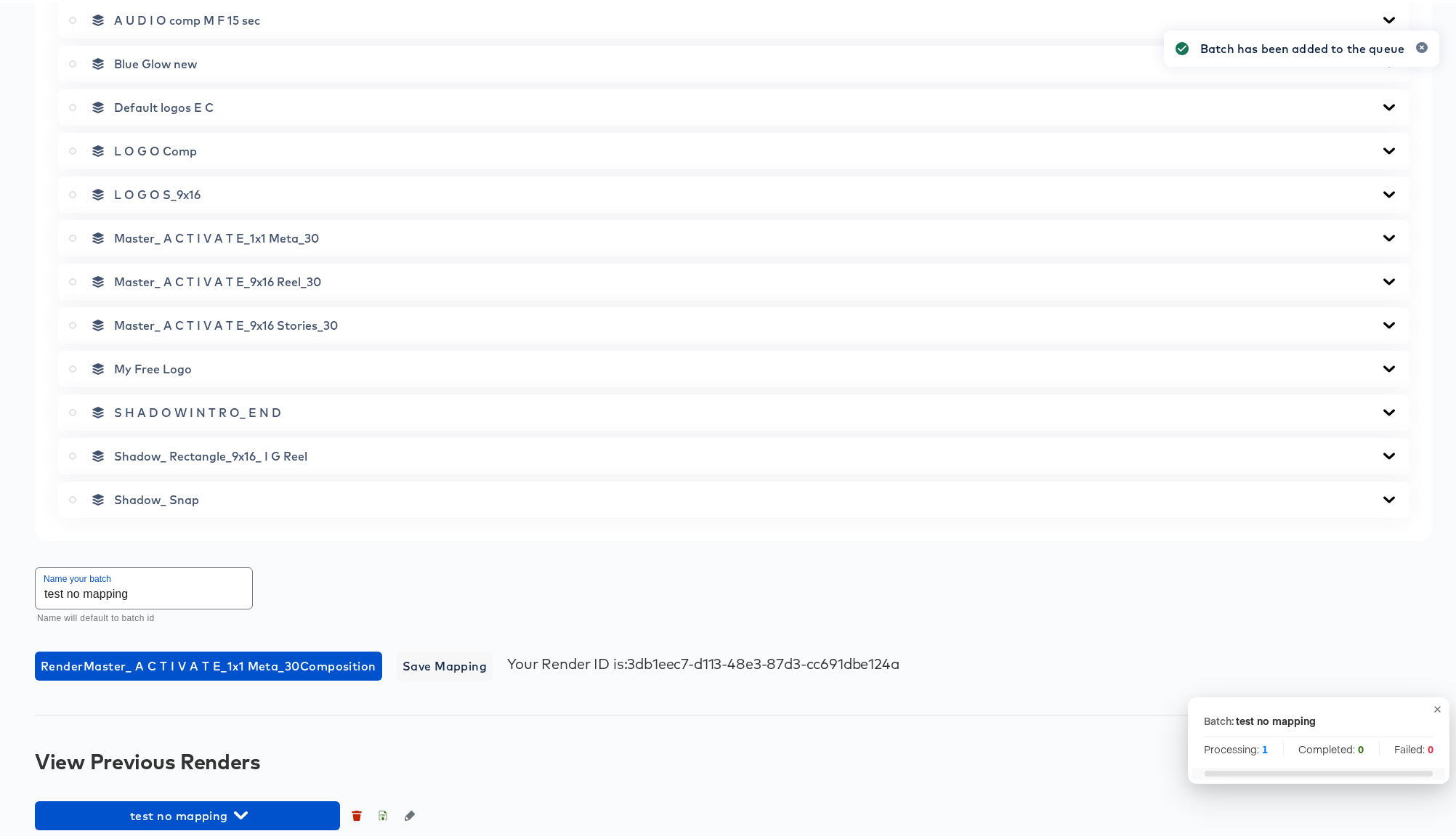
scroll to position [1479, 0]
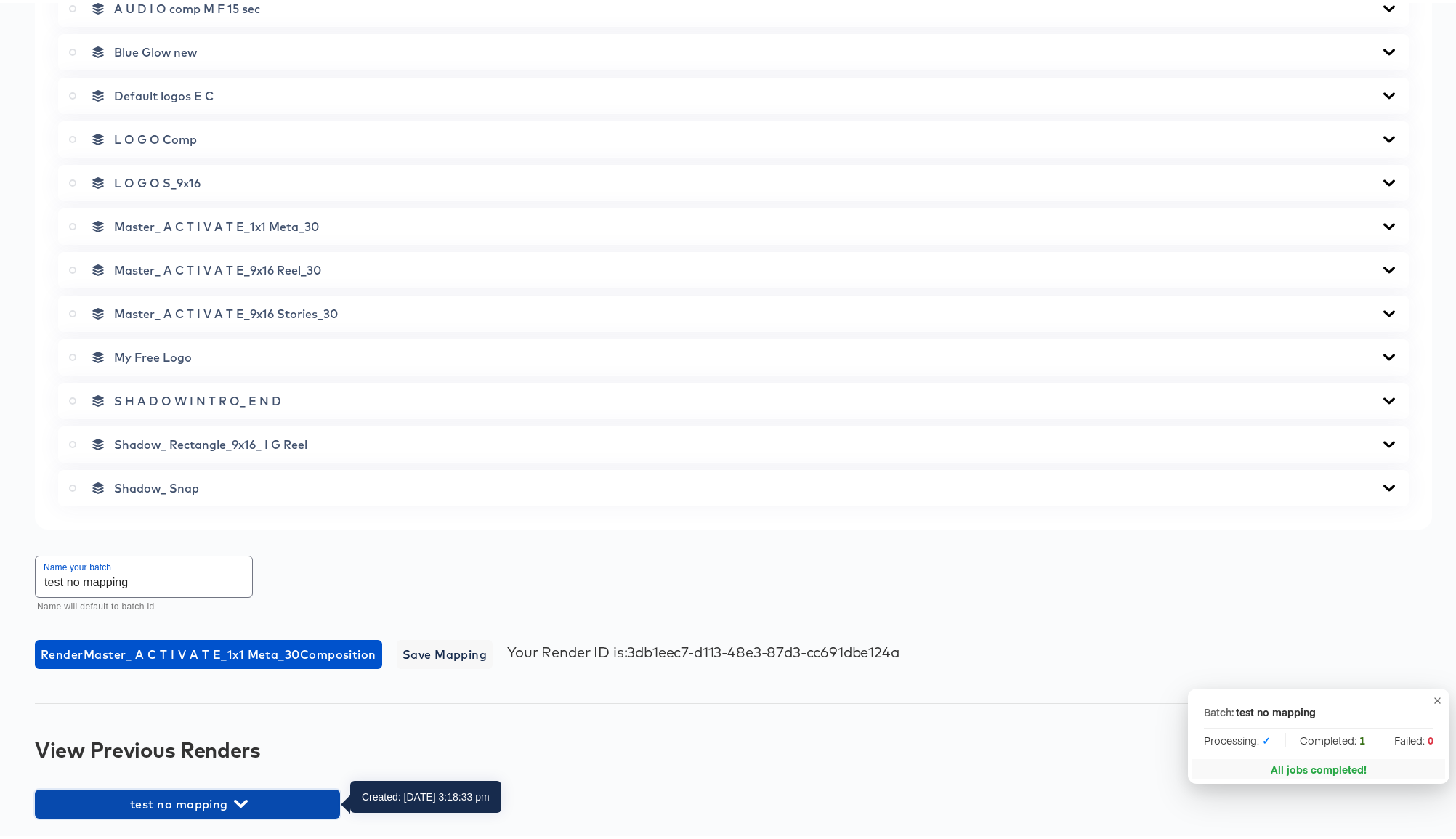
click at [237, 518] on span "test no mapping" at bounding box center [187, 801] width 291 height 20
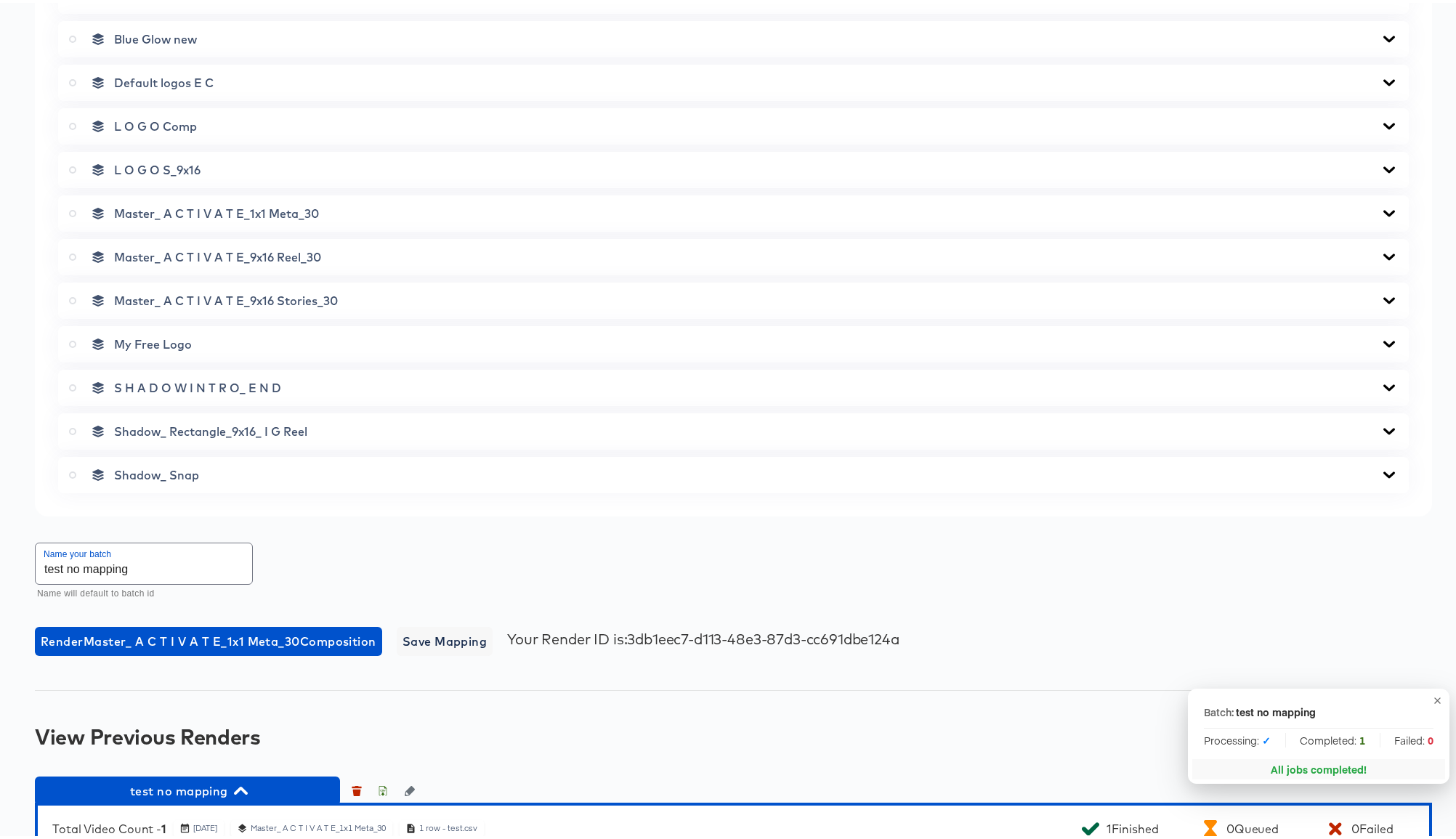
scroll to position [1762, 0]
